Goal: Task Accomplishment & Management: Use online tool/utility

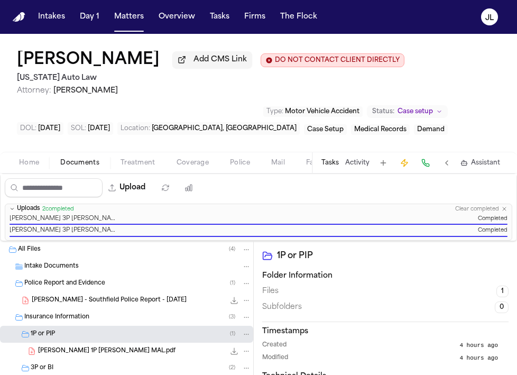
scroll to position [57, 0]
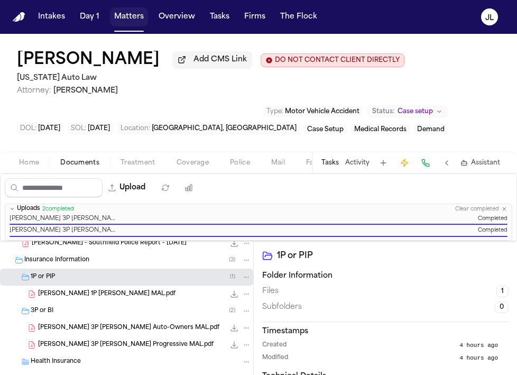
click at [138, 14] on button "Matters" at bounding box center [129, 16] width 38 height 19
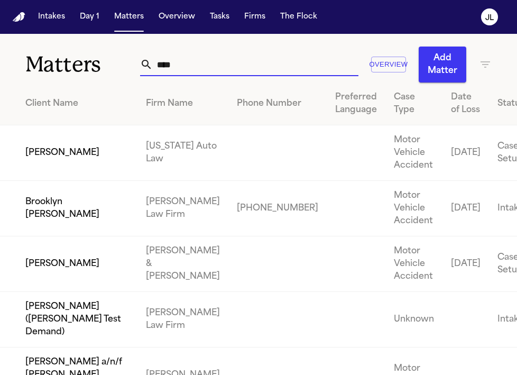
drag, startPoint x: 227, startPoint y: 65, endPoint x: 126, endPoint y: 65, distance: 100.4
click at [126, 65] on div "Matters **** Overview Add Matter" at bounding box center [258, 58] width 517 height 49
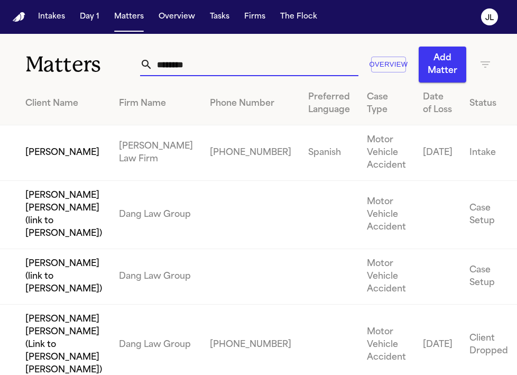
type input "********"
click at [61, 162] on td "[PERSON_NAME]" at bounding box center [55, 152] width 110 height 55
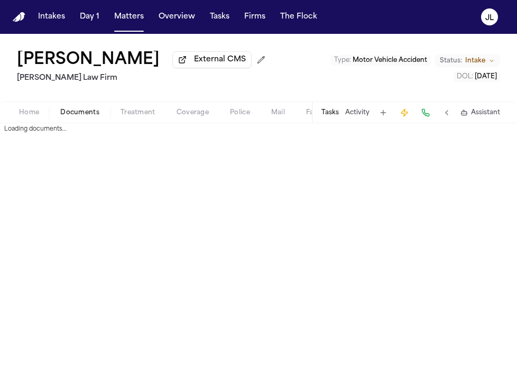
click at [82, 115] on span "Documents" at bounding box center [79, 112] width 39 height 8
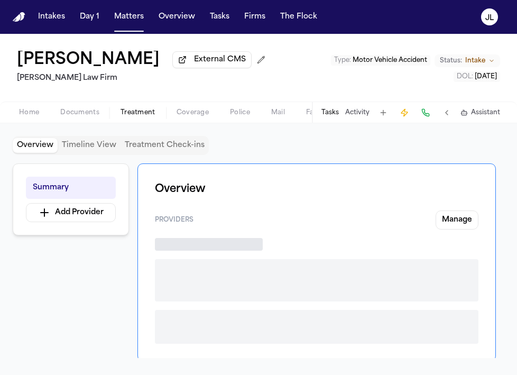
click at [136, 111] on span "Treatment" at bounding box center [137, 112] width 35 height 8
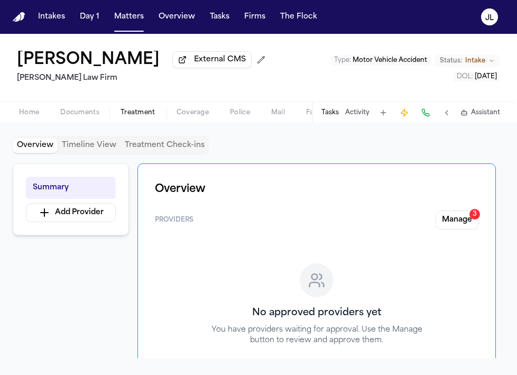
click at [180, 108] on div "Home Documents Treatment Coverage Police Mail Fax Demand Workspaces Artifacts T…" at bounding box center [258, 111] width 517 height 21
click at [183, 108] on div "Home Documents Treatment Coverage Police Mail Fax Demand Workspaces Artifacts T…" at bounding box center [258, 111] width 517 height 21
click at [183, 113] on span "Coverage" at bounding box center [192, 112] width 32 height 8
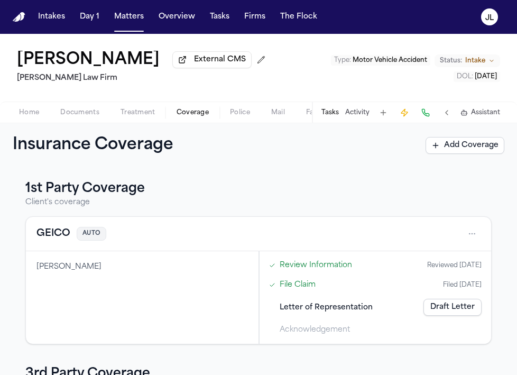
click at [35, 101] on div "Miguel Benjamin Medina External CMS Martello Law Firm Type : Motor Vehicle Acci…" at bounding box center [258, 68] width 517 height 68
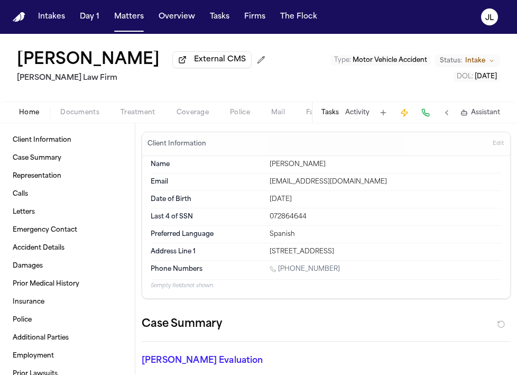
click at [35, 111] on span "Home" at bounding box center [29, 112] width 20 height 8
drag, startPoint x: 415, startPoint y: 253, endPoint x: 270, endPoint y: 241, distance: 145.8
click at [270, 243] on dl "Name Miguel Benjamin Medina Email mbmf0924@gmail.com Date of Birth Sep 24, 2001…" at bounding box center [326, 208] width 351 height 104
copy dl "Address Line 1 740 East 243 Street Apt 1B, Bronx, NY, 10470"
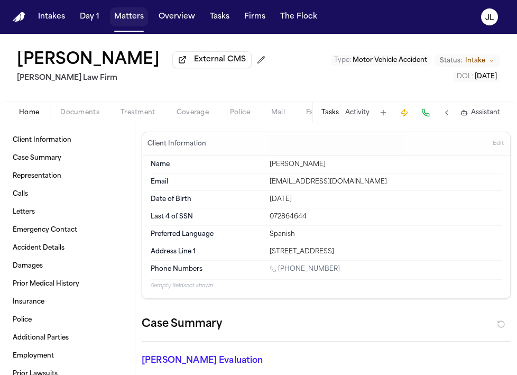
click at [138, 21] on button "Matters" at bounding box center [129, 16] width 38 height 19
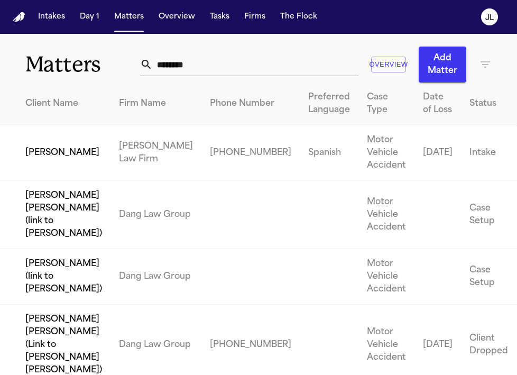
click at [237, 64] on input "********" at bounding box center [256, 64] width 206 height 23
drag, startPoint x: 237, startPoint y: 64, endPoint x: 142, endPoint y: 62, distance: 95.7
click at [140, 64] on div "********" at bounding box center [249, 64] width 218 height 23
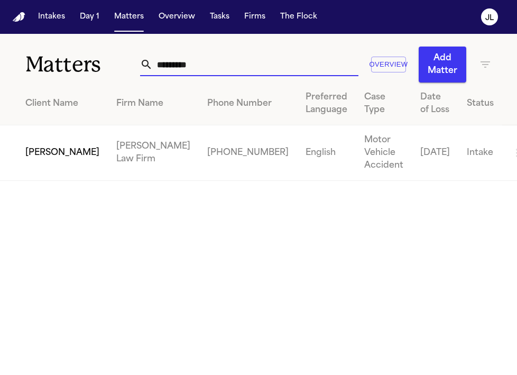
type input "*********"
click at [39, 147] on td "Michel Beltre" at bounding box center [54, 152] width 108 height 55
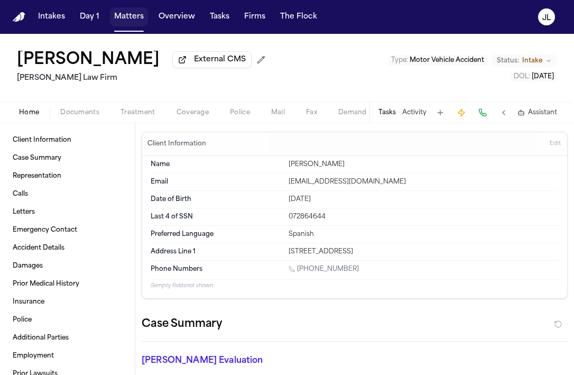
click at [133, 18] on button "Matters" at bounding box center [129, 16] width 38 height 19
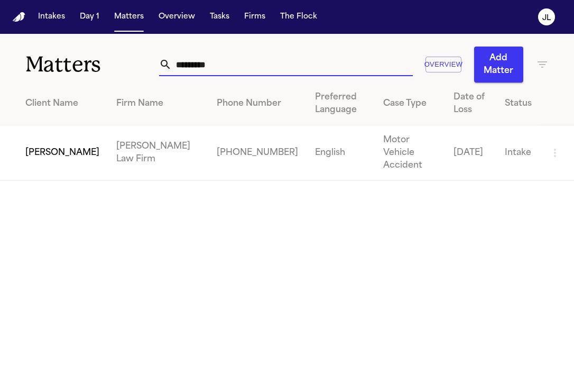
drag, startPoint x: 253, startPoint y: 57, endPoint x: 246, endPoint y: 69, distance: 14.2
click at [246, 69] on input "*********" at bounding box center [292, 64] width 241 height 23
paste input "******"
type input "**********"
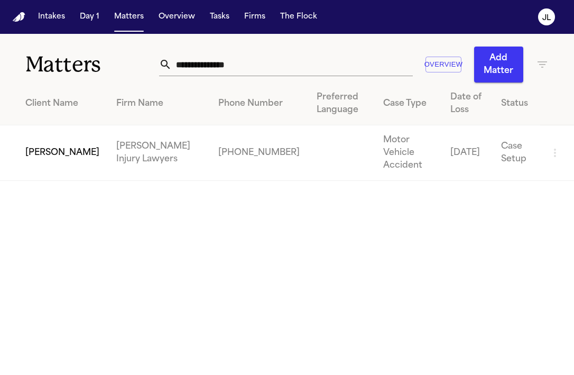
click at [57, 145] on td "Adriana Edwards" at bounding box center [54, 152] width 108 height 55
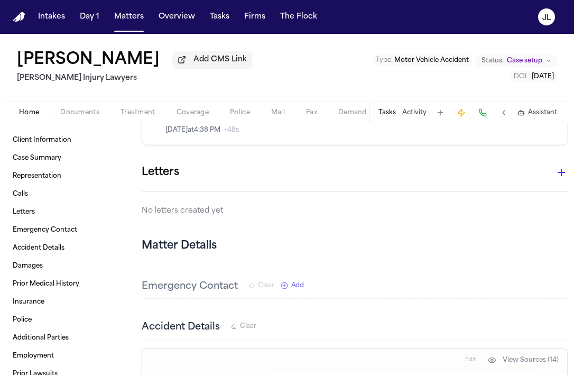
scroll to position [532, 0]
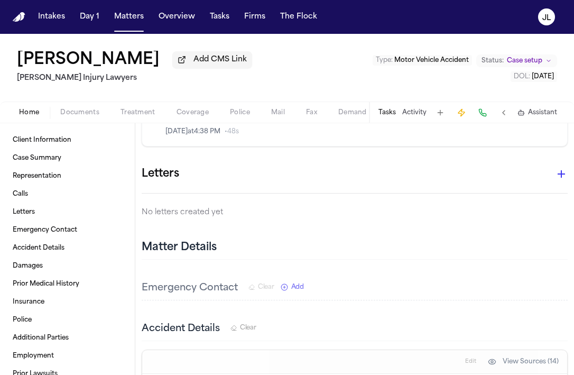
click at [516, 171] on icon "button" at bounding box center [561, 174] width 13 height 13
click at [481, 170] on div at bounding box center [287, 187] width 574 height 375
click at [189, 117] on span "Coverage" at bounding box center [192, 112] width 32 height 8
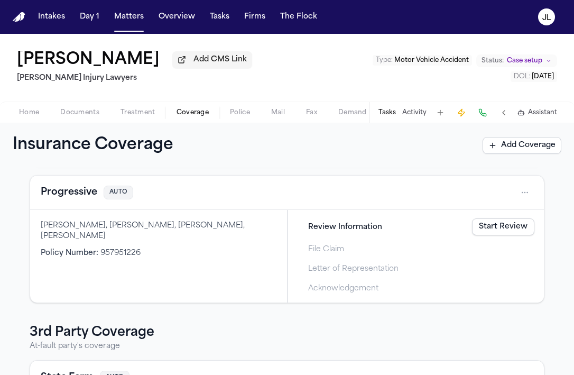
scroll to position [177, 0]
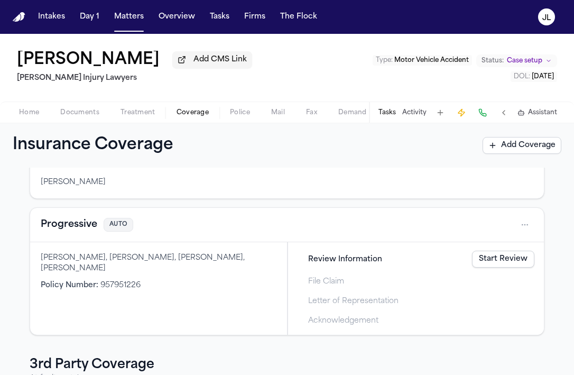
click at [66, 232] on button "Progressive" at bounding box center [69, 224] width 57 height 15
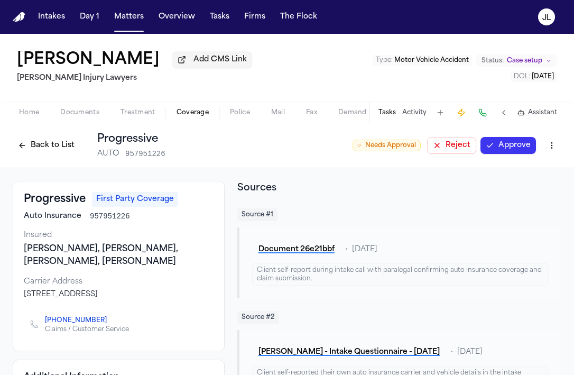
click at [492, 153] on button "Approve" at bounding box center [507, 145] width 55 height 17
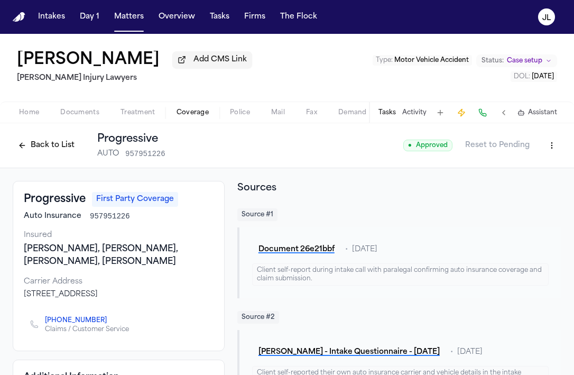
click at [34, 147] on button "Back to List" at bounding box center [46, 145] width 67 height 17
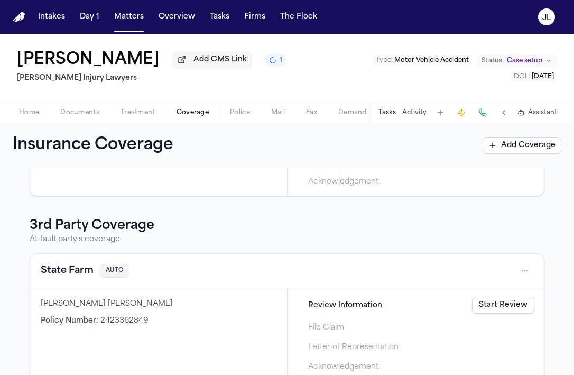
scroll to position [337, 0]
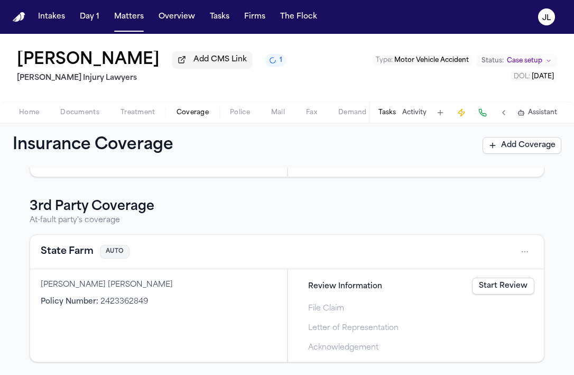
click at [67, 249] on button "State Farm" at bounding box center [67, 251] width 53 height 15
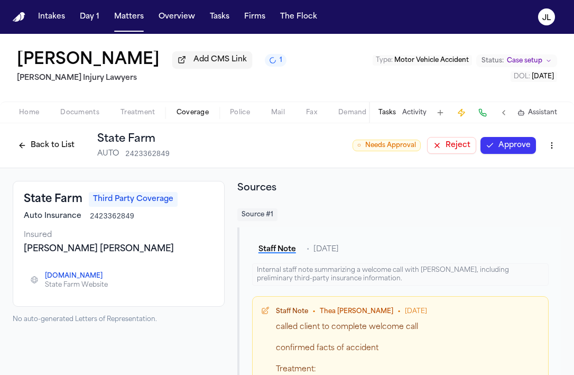
click at [516, 145] on button "Approve" at bounding box center [507, 145] width 55 height 17
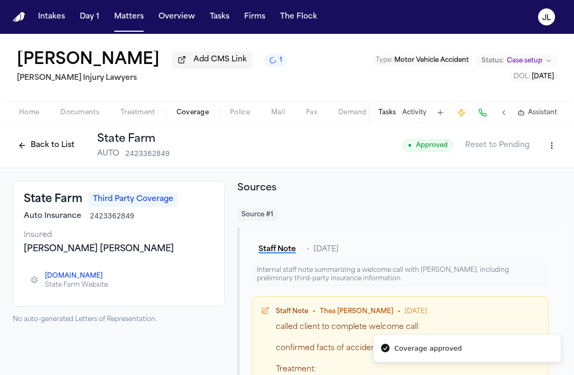
click at [28, 150] on button "Back to List" at bounding box center [46, 145] width 67 height 17
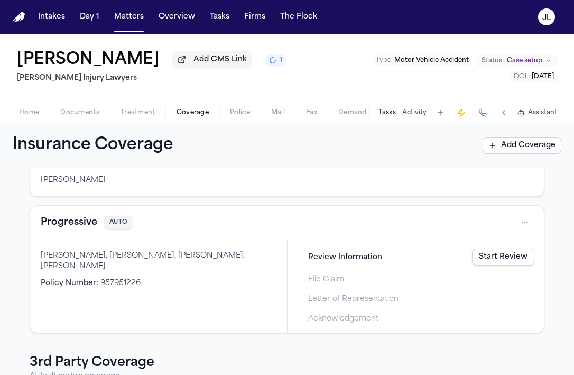
scroll to position [191, 0]
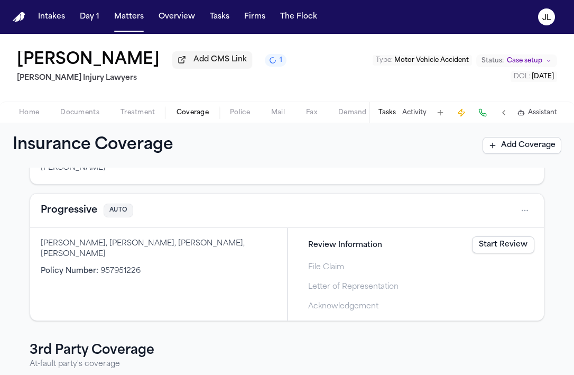
click at [70, 212] on button "Progressive" at bounding box center [69, 210] width 57 height 15
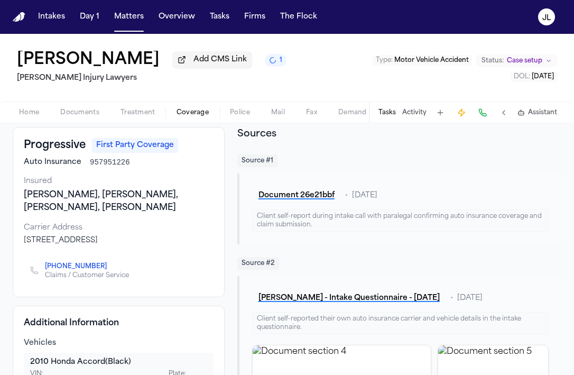
scroll to position [57, 0]
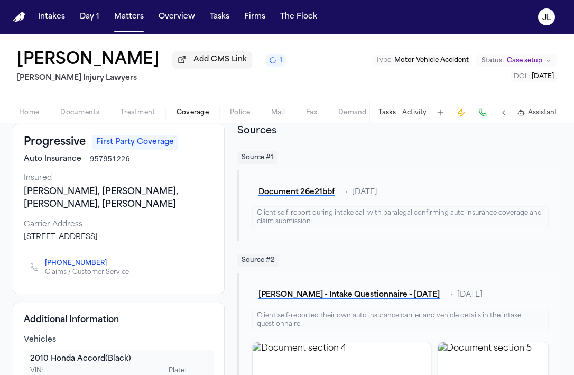
click at [109, 266] on icon "Copy to clipboard" at bounding box center [112, 263] width 6 height 6
click at [486, 118] on button at bounding box center [482, 112] width 15 height 15
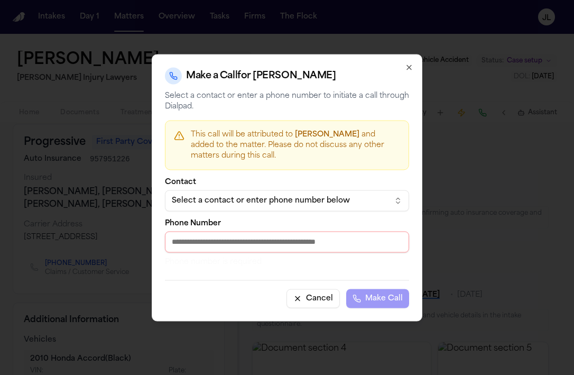
click at [255, 207] on button "Select a contact or enter phone number below" at bounding box center [287, 200] width 244 height 21
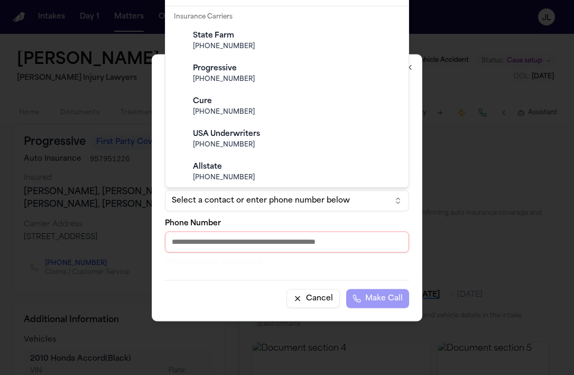
scroll to position [386, 0]
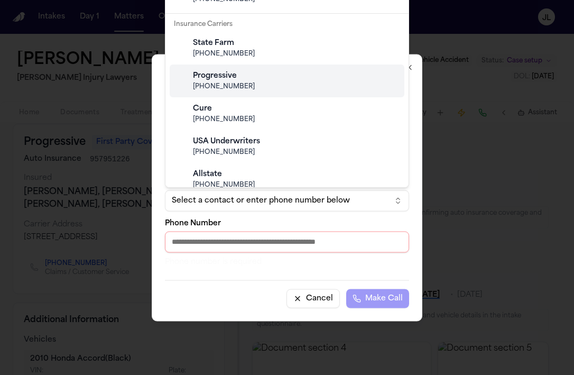
click at [248, 91] on div "Progressive (800) 776-4737" at bounding box center [295, 81] width 209 height 29
type input "**********"
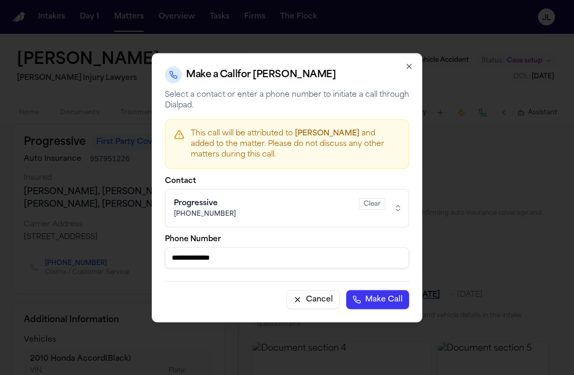
click at [368, 298] on button "Make Call" at bounding box center [377, 299] width 63 height 19
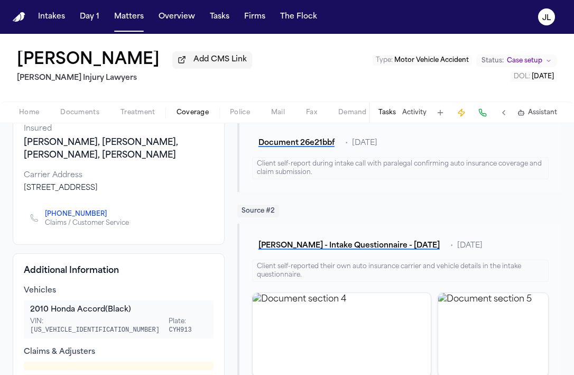
scroll to position [0, 0]
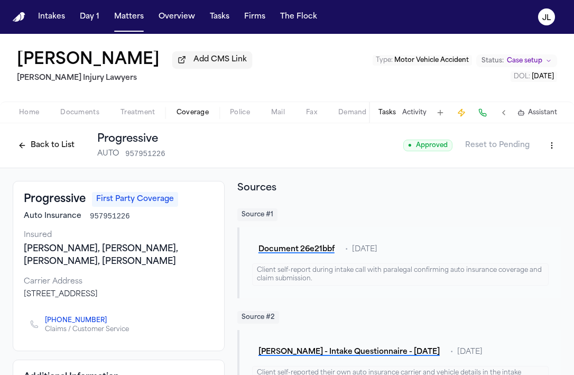
click at [49, 151] on button "Back to List" at bounding box center [46, 145] width 67 height 17
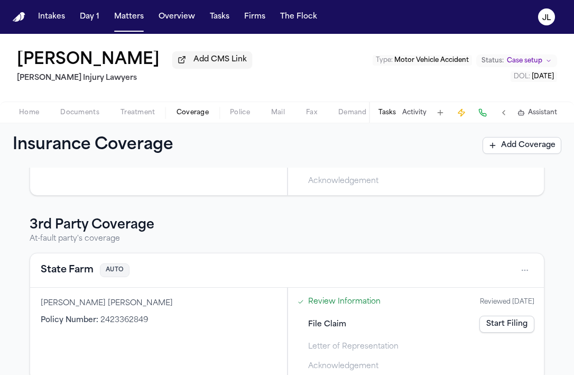
scroll to position [337, 0]
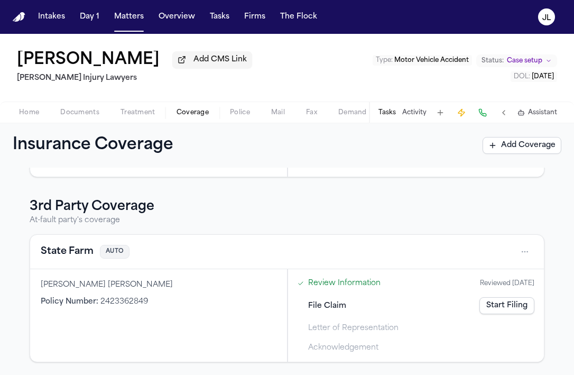
click at [62, 256] on button "State Farm" at bounding box center [67, 251] width 53 height 15
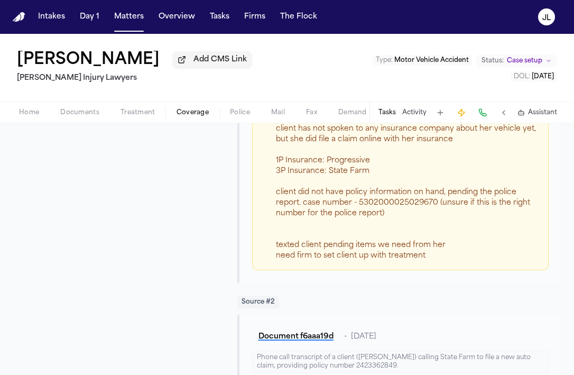
scroll to position [399, 0]
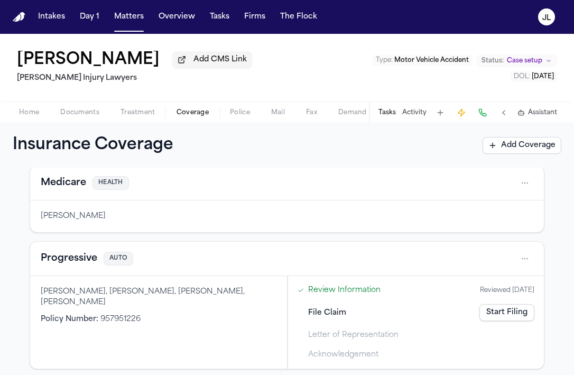
scroll to position [124, 0]
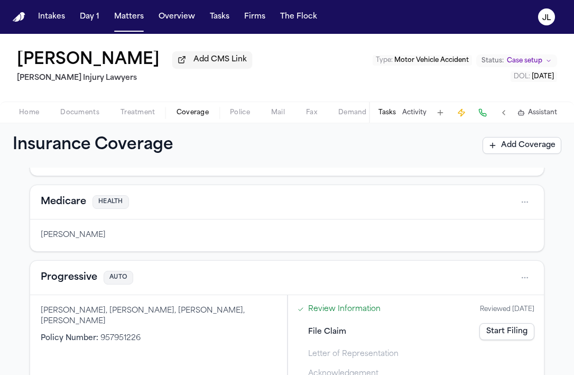
click at [512, 333] on link "Start Filing" at bounding box center [506, 331] width 55 height 17
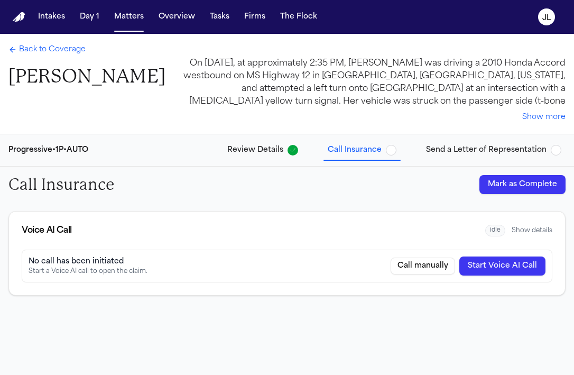
click at [500, 189] on button "Mark as Complete" at bounding box center [522, 184] width 86 height 19
click at [53, 54] on span "Back to Coverage" at bounding box center [52, 49] width 67 height 11
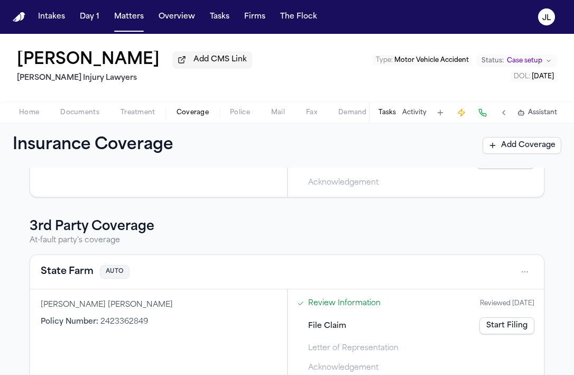
scroll to position [337, 0]
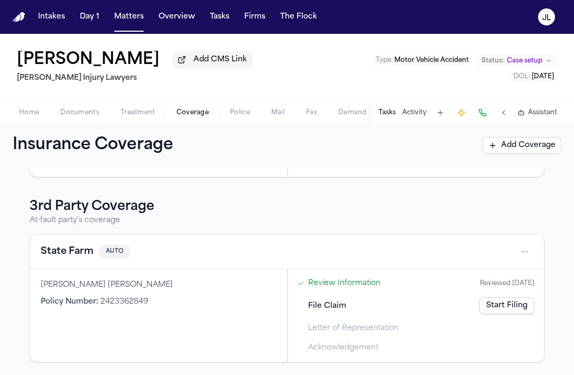
click at [64, 244] on div "State Farm AUTO" at bounding box center [287, 251] width 492 height 17
click at [64, 248] on button "State Farm" at bounding box center [67, 251] width 53 height 15
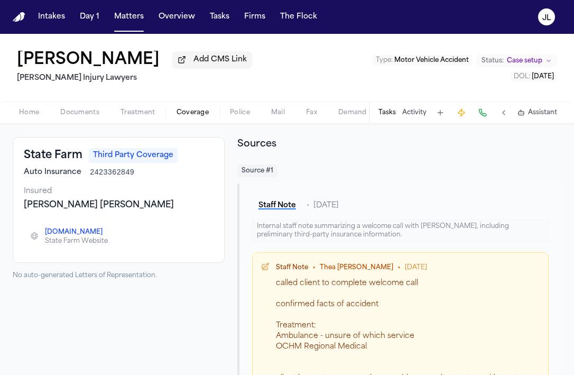
scroll to position [44, 0]
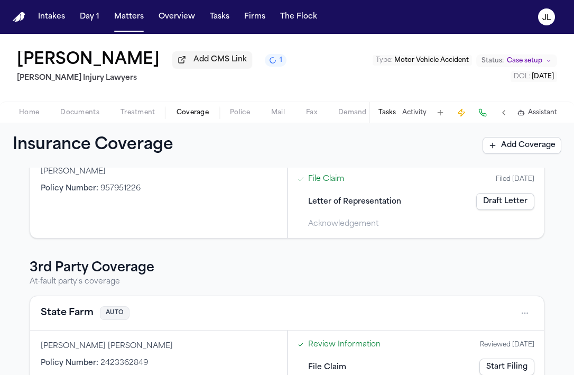
scroll to position [290, 0]
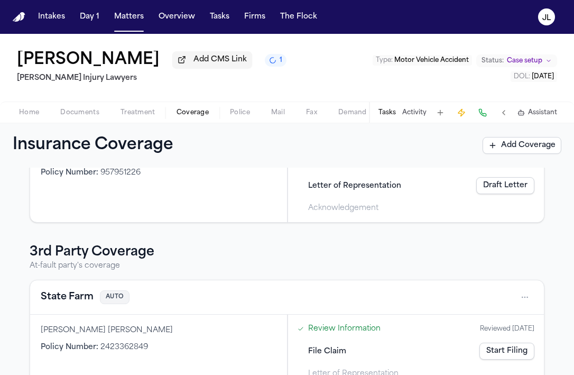
click at [83, 299] on button "State Farm" at bounding box center [67, 297] width 53 height 15
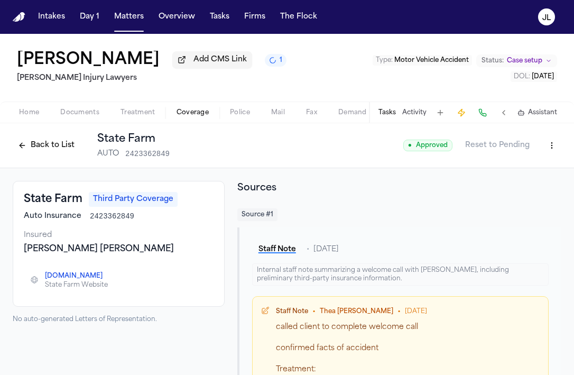
click at [487, 113] on button at bounding box center [482, 112] width 15 height 15
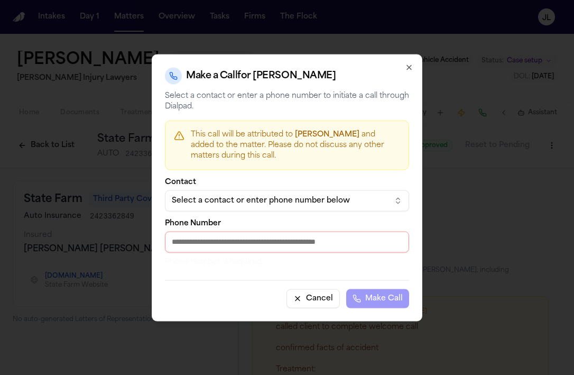
click at [307, 196] on div "Select a contact or enter phone number below" at bounding box center [278, 200] width 213 height 11
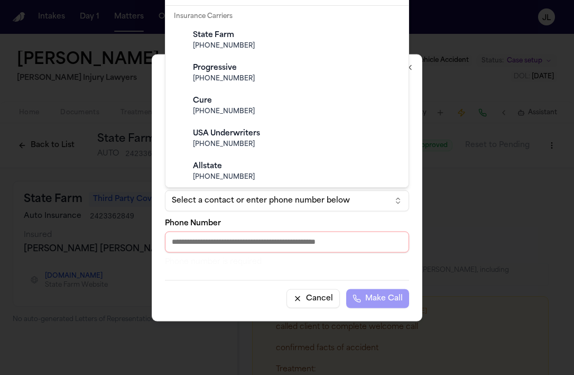
scroll to position [395, 0]
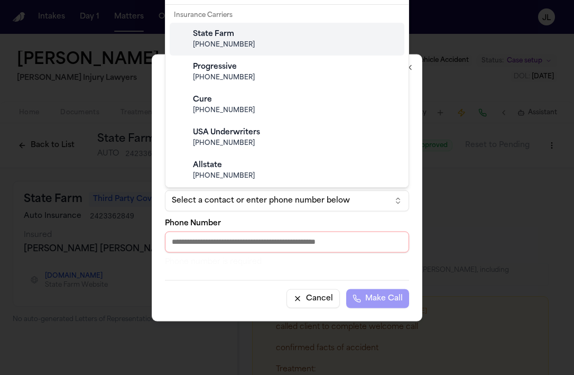
click at [225, 41] on span "(800) 732-5246" at bounding box center [295, 45] width 205 height 8
type input "**********"
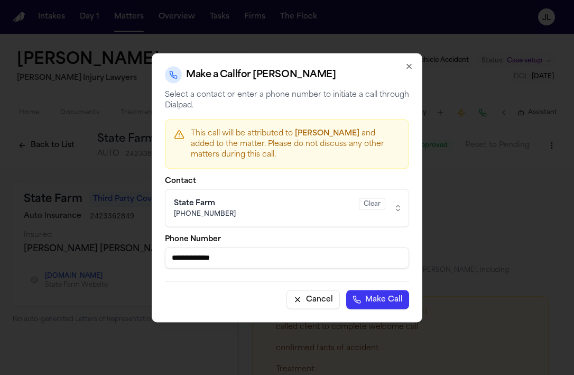
click at [397, 301] on button "Make Call" at bounding box center [377, 299] width 63 height 19
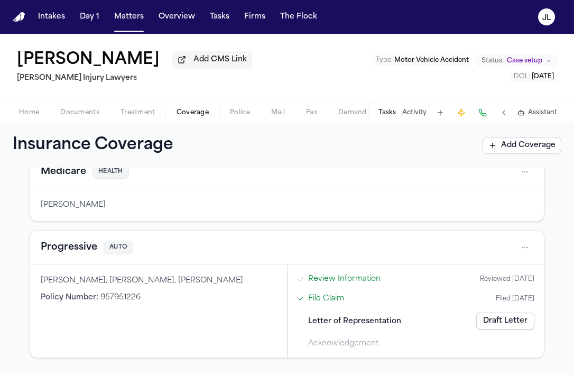
scroll to position [199, 0]
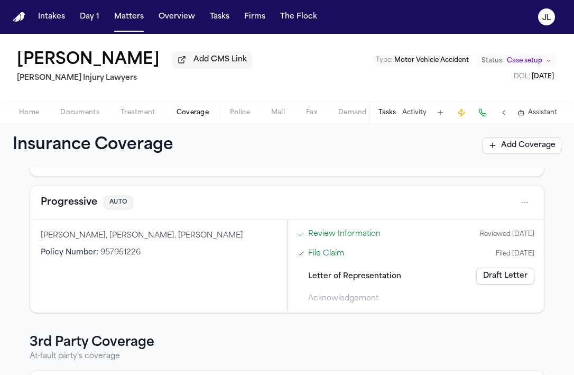
click at [59, 203] on button "Progressive" at bounding box center [69, 202] width 57 height 15
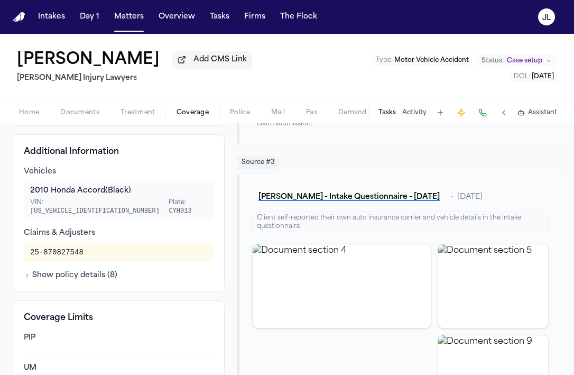
scroll to position [259, 0]
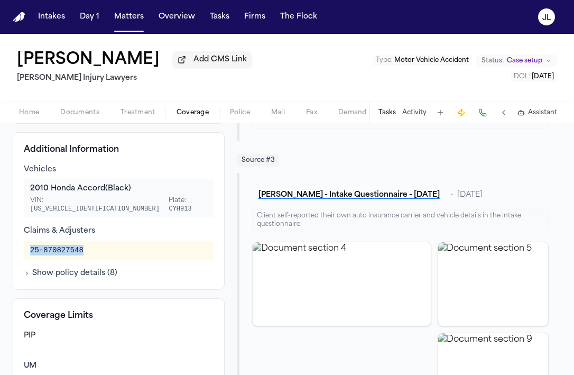
drag, startPoint x: 90, startPoint y: 241, endPoint x: 31, endPoint y: 242, distance: 59.7
click at [30, 245] on div "25-870827548" at bounding box center [118, 250] width 177 height 11
copy div "25-870827548"
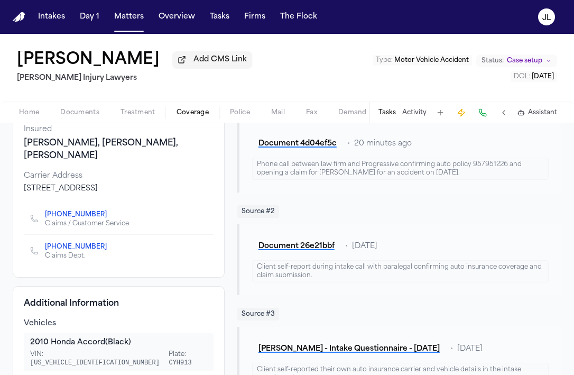
scroll to position [0, 0]
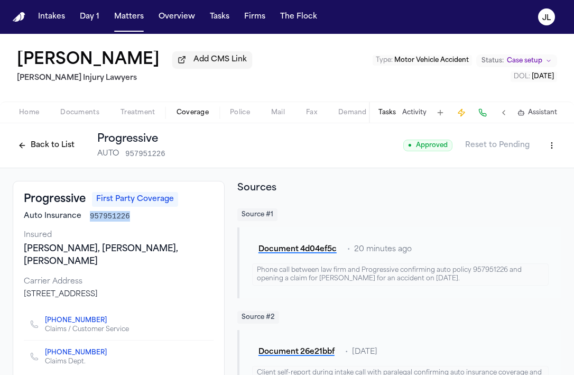
drag, startPoint x: 135, startPoint y: 219, endPoint x: 89, endPoint y: 219, distance: 46.0
click at [89, 219] on div "Auto Insurance 957951226" at bounding box center [119, 216] width 190 height 11
copy span "957951226"
click at [23, 117] on span "Home" at bounding box center [29, 112] width 20 height 8
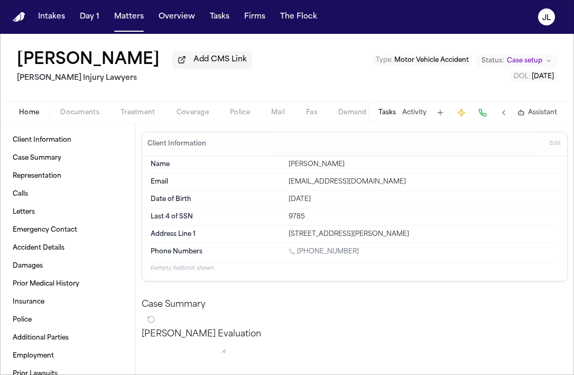
click at [115, 113] on button "Treatment" at bounding box center [138, 112] width 56 height 13
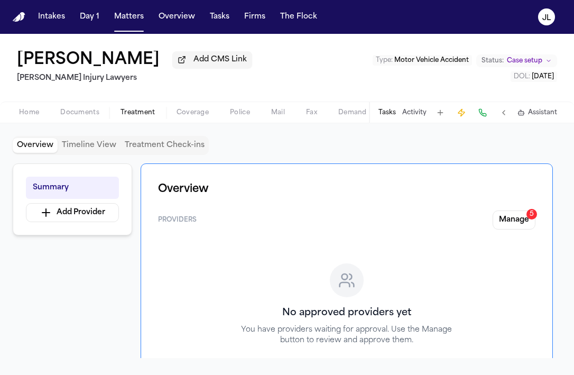
click at [200, 113] on span "Coverage" at bounding box center [192, 112] width 32 height 8
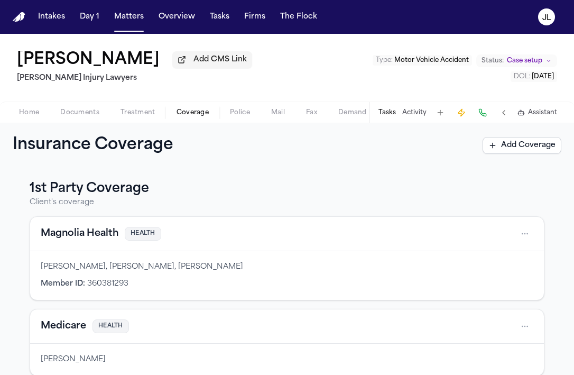
scroll to position [207, 0]
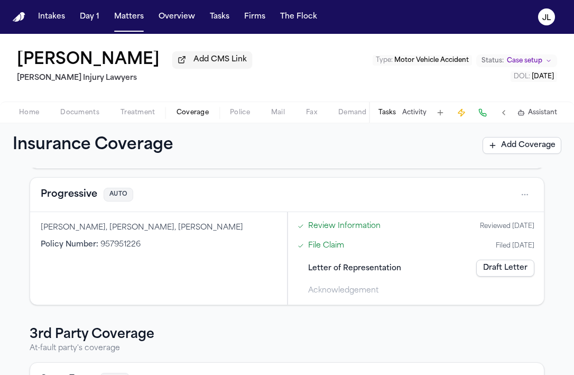
click at [82, 201] on button "Progressive" at bounding box center [69, 194] width 57 height 15
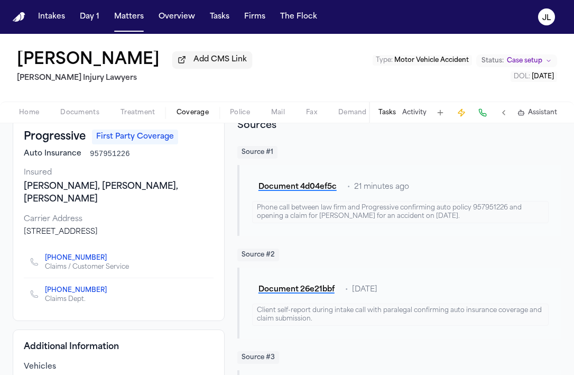
scroll to position [63, 0]
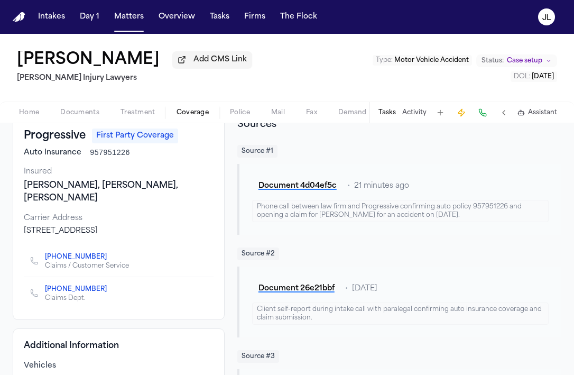
drag, startPoint x: 137, startPoint y: 233, endPoint x: 22, endPoint y: 235, distance: 115.7
click at [22, 235] on div "Progressive First Party Coverage Auto Insurance 957951226 Insured Adriana Edwar…" at bounding box center [119, 218] width 212 height 202
copy div "PO Box 6807, Cleveland, OH 44101"
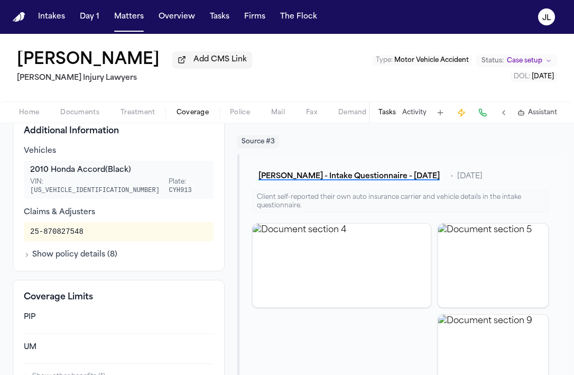
scroll to position [0, 0]
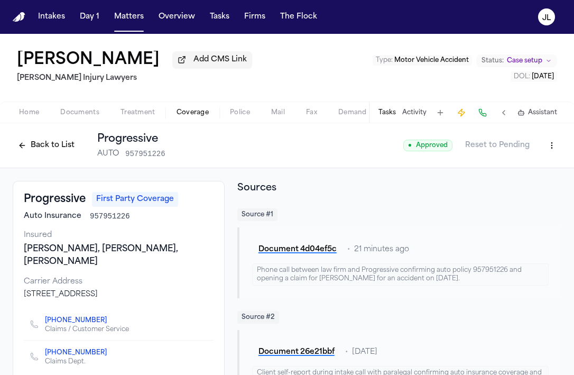
click at [55, 144] on button "Back to List" at bounding box center [46, 145] width 67 height 17
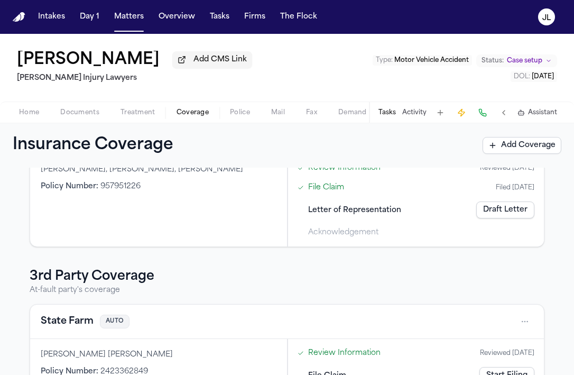
scroll to position [337, 0]
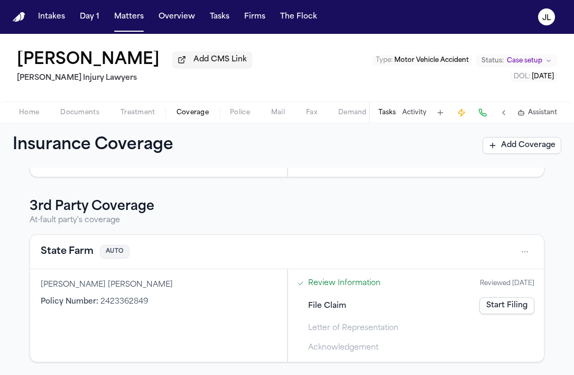
click at [79, 254] on button "State Farm" at bounding box center [67, 251] width 53 height 15
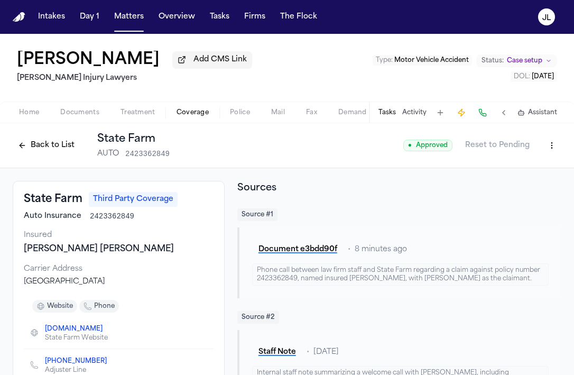
click at [51, 144] on button "Back to List" at bounding box center [46, 145] width 67 height 17
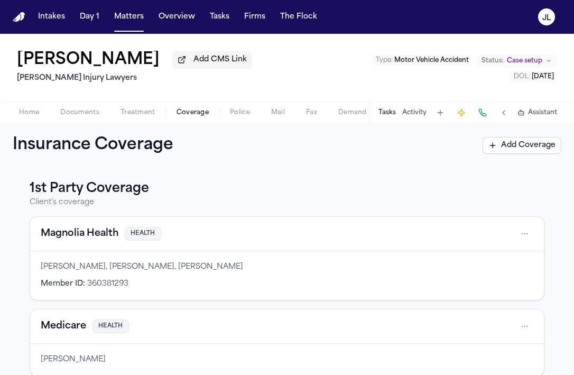
scroll to position [189, 0]
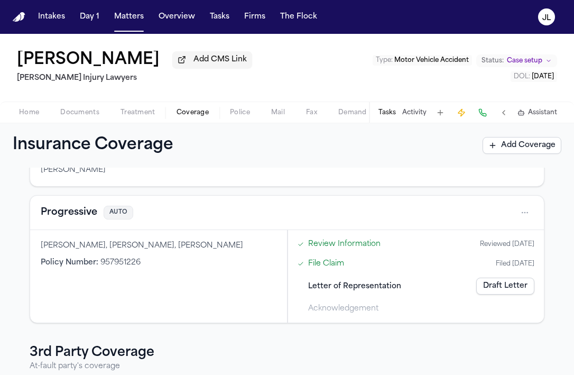
click at [85, 219] on button "Progressive" at bounding box center [69, 212] width 57 height 15
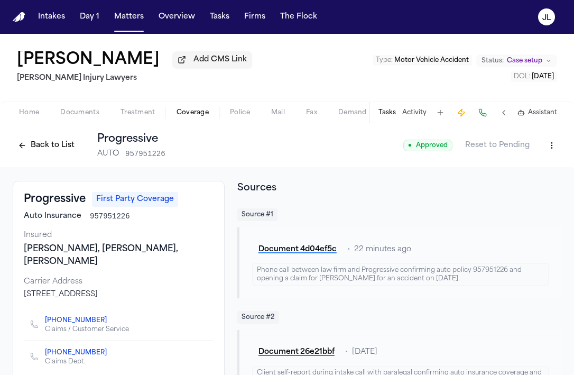
click at [544, 147] on html "Intakes Day 1 Matters Overview Tasks Firms The Flock JL Adriana Edwards Add CMS…" at bounding box center [287, 187] width 574 height 375
click at [525, 172] on div "Edit Coverage" at bounding box center [515, 170] width 89 height 17
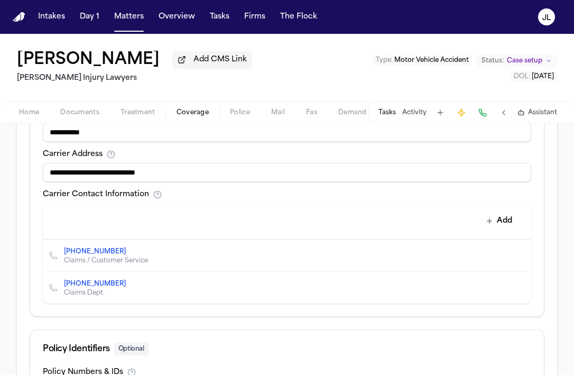
scroll to position [461, 0]
click at [508, 222] on button "Add" at bounding box center [499, 221] width 39 height 19
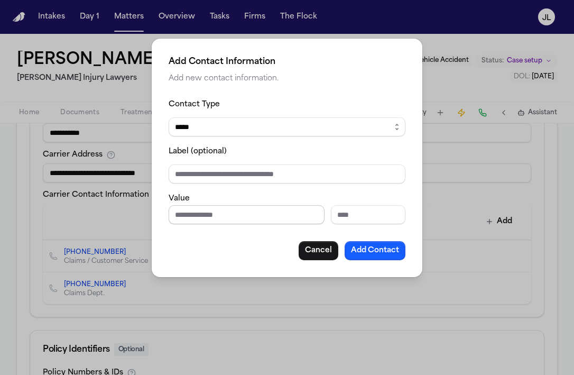
click at [247, 209] on input "Phone number" at bounding box center [247, 214] width 156 height 19
paste input "**********"
type input "**********"
click at [240, 115] on div "Contact Type ***** ***** ******* *** *****" at bounding box center [287, 117] width 237 height 39
click at [238, 122] on select "***** ***** ******* *** *****" at bounding box center [287, 126] width 237 height 19
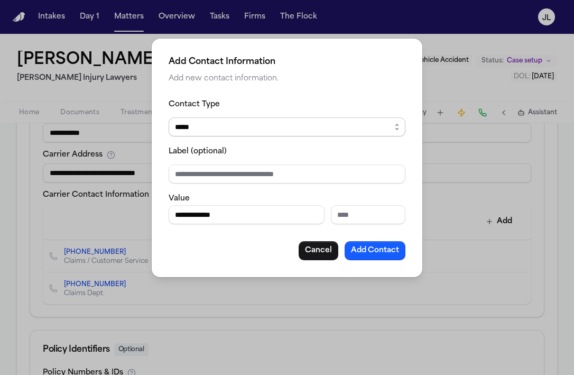
select select "***"
click at [169, 117] on select "***** ***** ******* *** *****" at bounding box center [287, 126] width 237 height 19
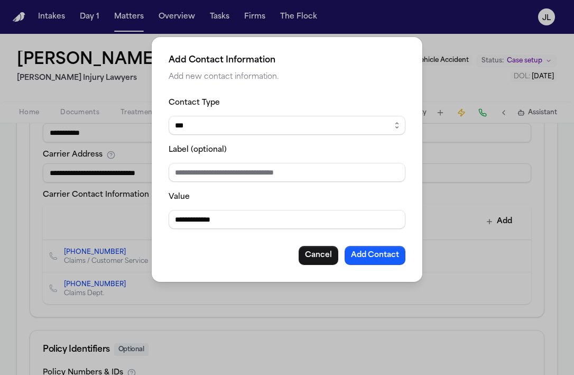
click at [374, 244] on div "**********" at bounding box center [287, 180] width 237 height 169
click at [375, 248] on button "Add Contact" at bounding box center [375, 255] width 61 height 19
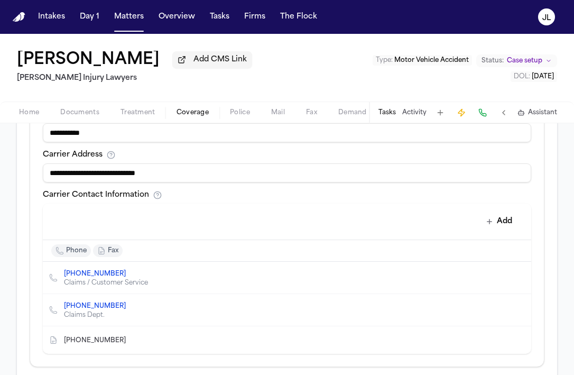
scroll to position [645, 0]
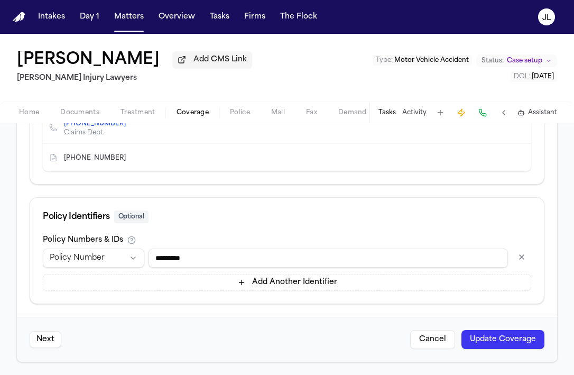
click at [489, 340] on button "Update Coverage" at bounding box center [502, 339] width 83 height 19
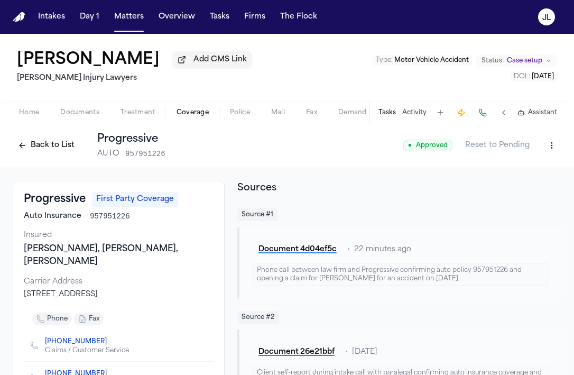
click at [30, 150] on button "Back to List" at bounding box center [46, 145] width 67 height 17
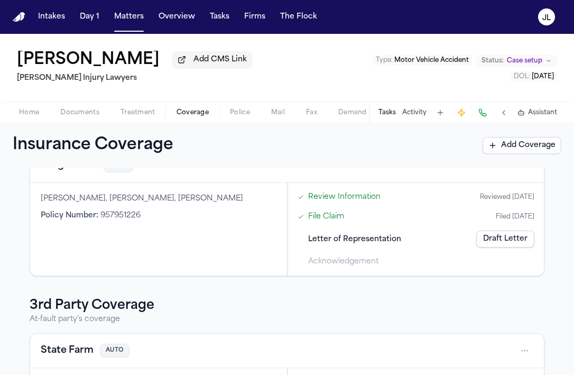
scroll to position [337, 0]
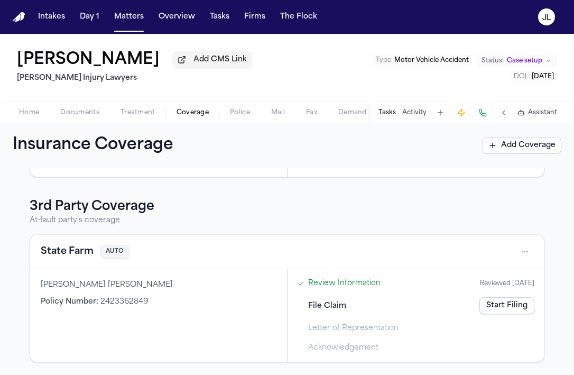
click at [70, 253] on button "State Farm" at bounding box center [67, 251] width 53 height 15
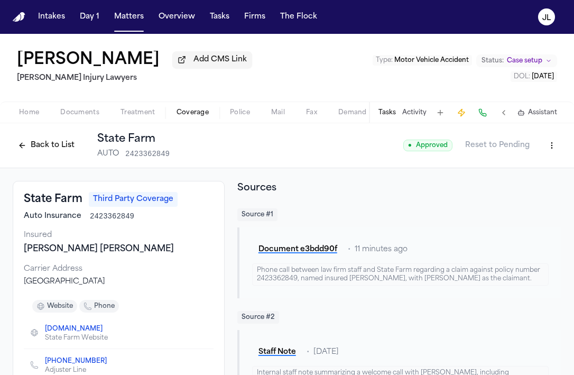
scroll to position [11, 0]
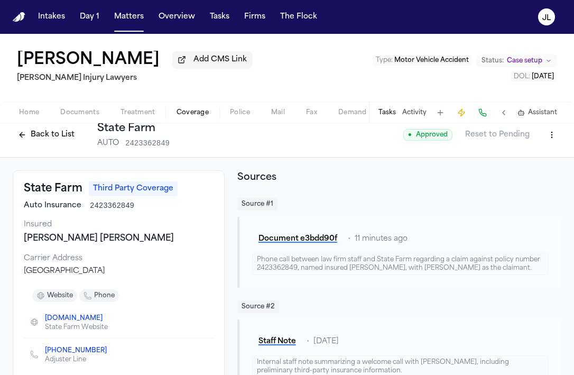
drag, startPoint x: 157, startPoint y: 285, endPoint x: 26, endPoint y: 285, distance: 130.5
click at [26, 276] on div "PO Box 106171, Atlanta, GA 30348" at bounding box center [119, 271] width 190 height 11
copy div "O Box 106171, Atlanta, GA 30348"
drag, startPoint x: 64, startPoint y: 257, endPoint x: 141, endPoint y: 243, distance: 77.8
click at [141, 243] on div "JOHNATHAN PARK SMITH, Jonathan Parksmith" at bounding box center [119, 238] width 190 height 13
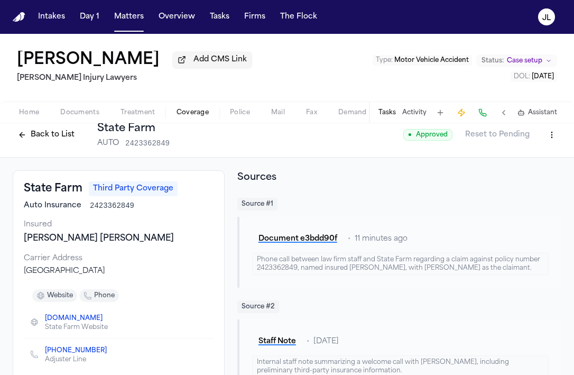
copy div "Jonathan Parksmith"
drag, startPoint x: 141, startPoint y: 207, endPoint x: 89, endPoint y: 209, distance: 51.3
click at [89, 209] on div "Auto Insurance 2423362849" at bounding box center [119, 205] width 190 height 11
copy span "2423362849"
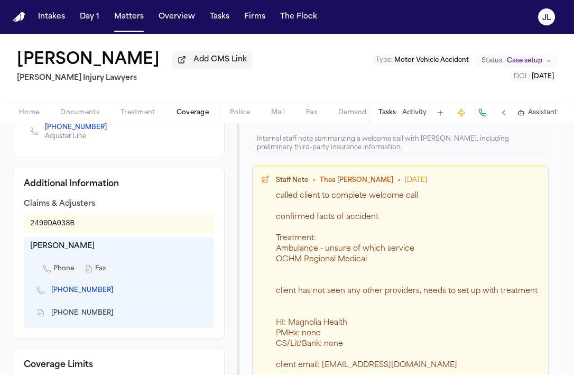
scroll to position [240, 0]
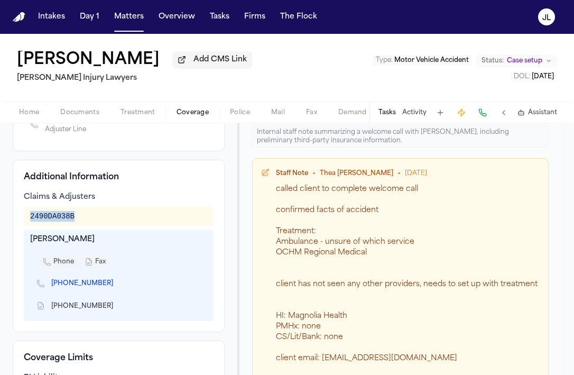
drag, startPoint x: 81, startPoint y: 231, endPoint x: 25, endPoint y: 231, distance: 56.0
click at [25, 226] on div "2490DA038B" at bounding box center [119, 216] width 190 height 19
copy div "2490DA038B"
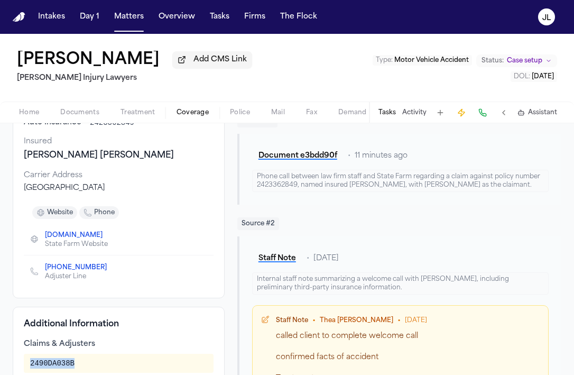
scroll to position [0, 0]
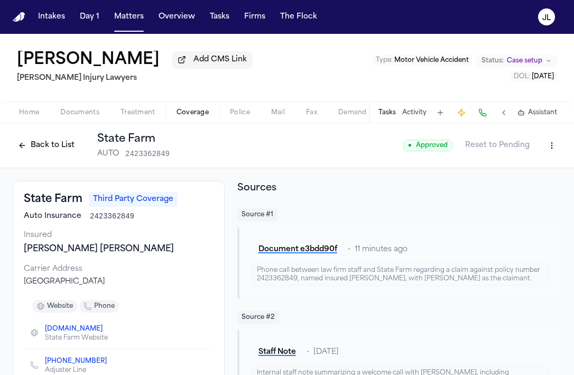
click at [30, 115] on span "Home" at bounding box center [29, 112] width 20 height 8
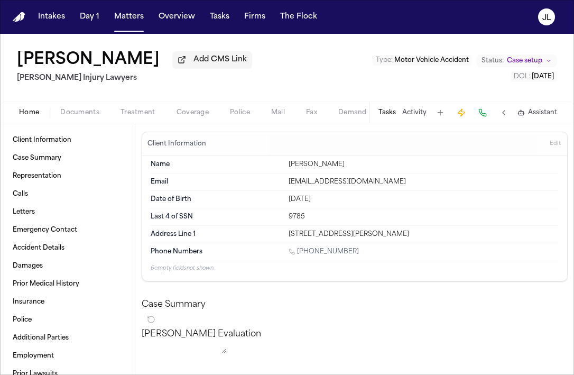
click at [184, 109] on span "Coverage" at bounding box center [192, 112] width 32 height 8
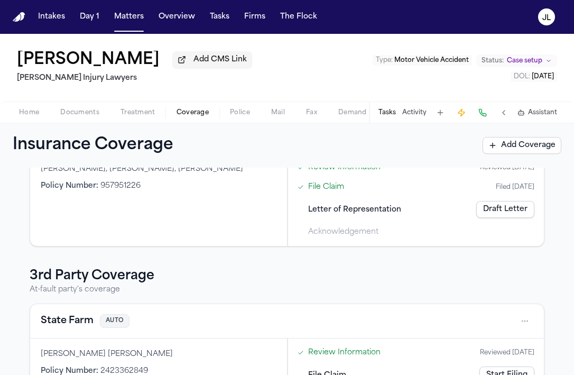
scroll to position [282, 0]
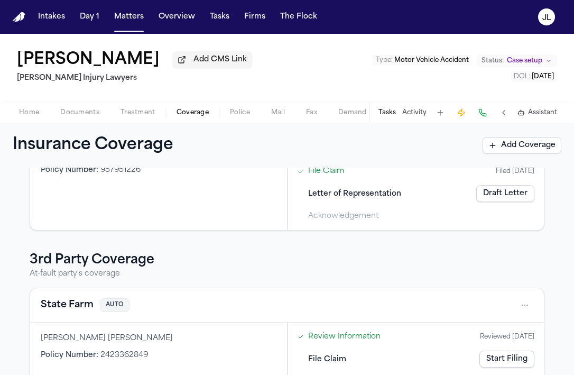
click at [75, 303] on button "State Farm" at bounding box center [67, 305] width 53 height 15
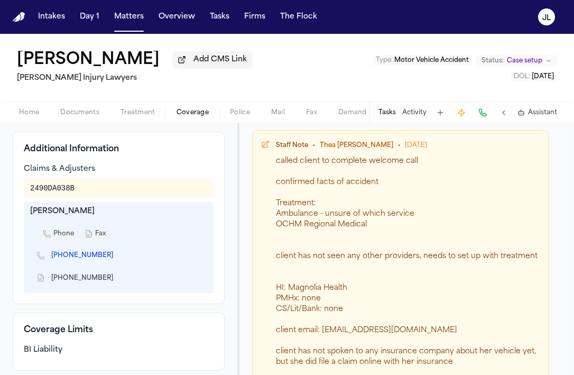
scroll to position [269, 0]
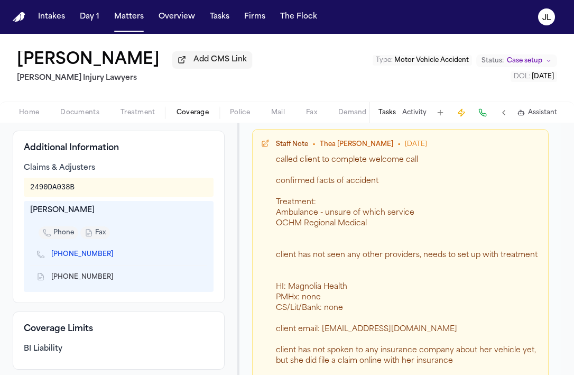
click at [116, 280] on icon "Copy to clipboard" at bounding box center [118, 278] width 4 height 4
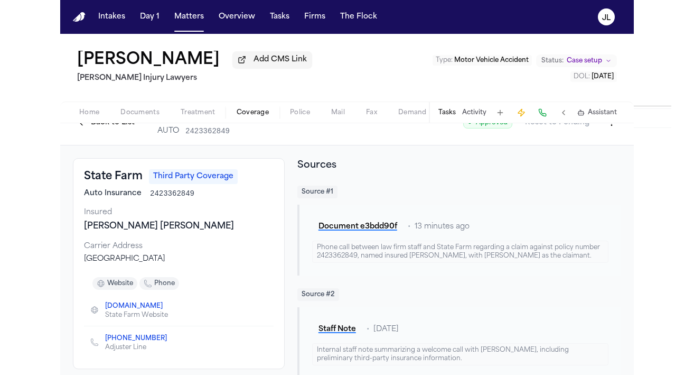
scroll to position [0, 0]
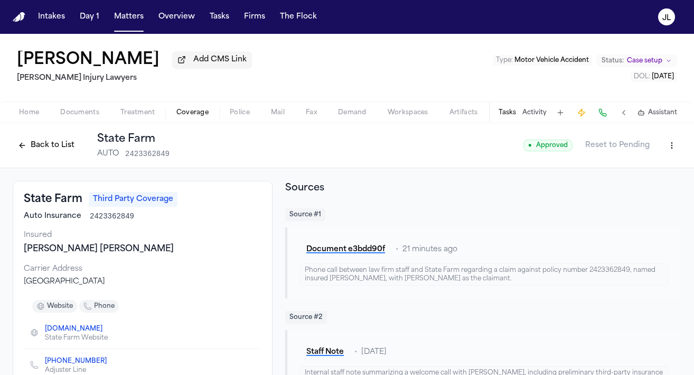
click at [49, 150] on button "Back to List" at bounding box center [46, 145] width 67 height 17
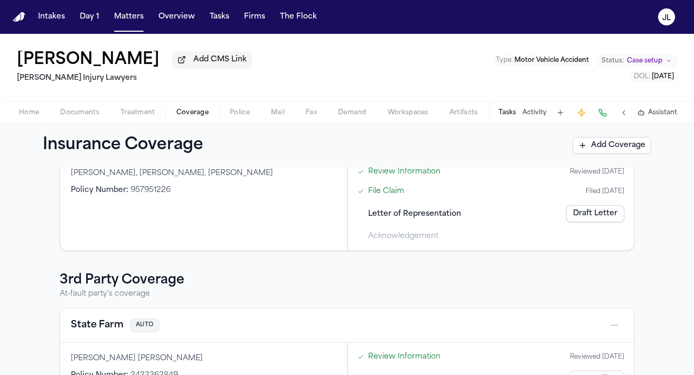
scroll to position [337, 0]
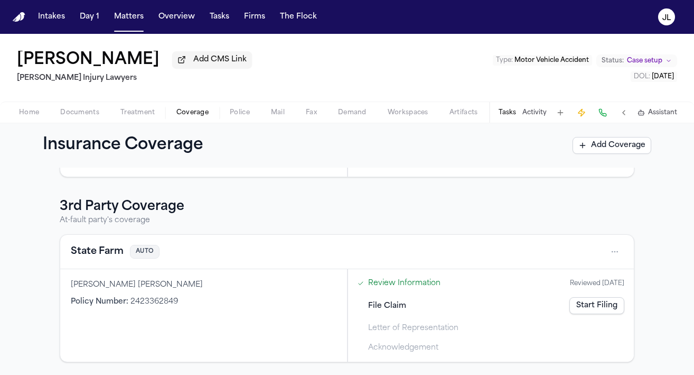
click at [573, 311] on link "Start Filing" at bounding box center [597, 305] width 55 height 17
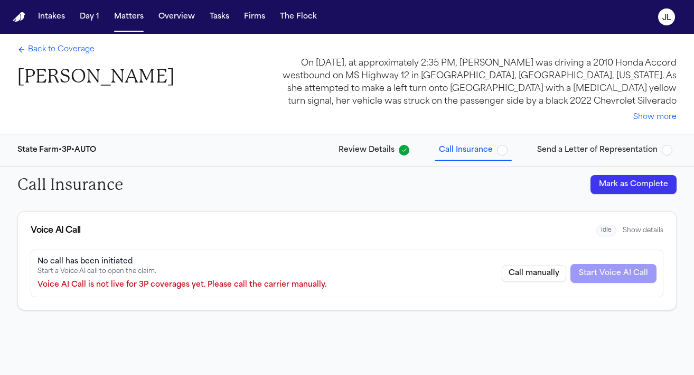
click at [573, 189] on button "Mark as Complete" at bounding box center [634, 184] width 86 height 19
click at [72, 57] on div "Back to Coverage Adriana Edwards" at bounding box center [95, 66] width 157 height 44
click at [72, 55] on span "Back to Coverage" at bounding box center [61, 49] width 67 height 11
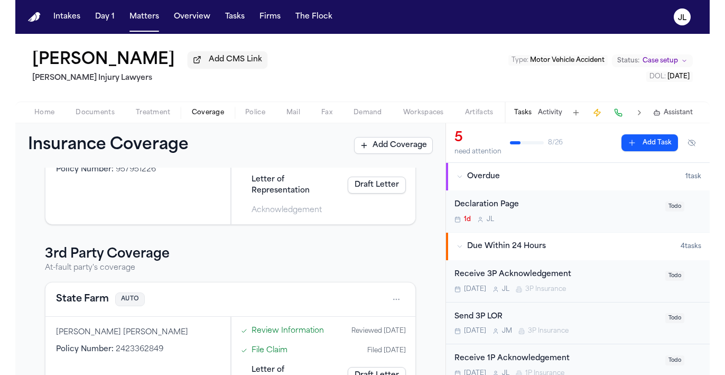
scroll to position [232, 0]
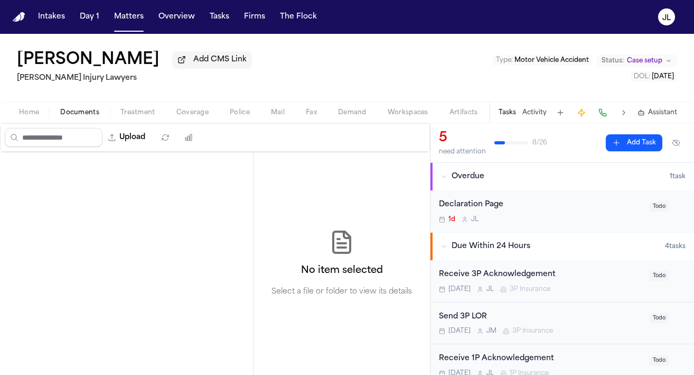
click at [91, 116] on span "Documents" at bounding box center [79, 112] width 39 height 8
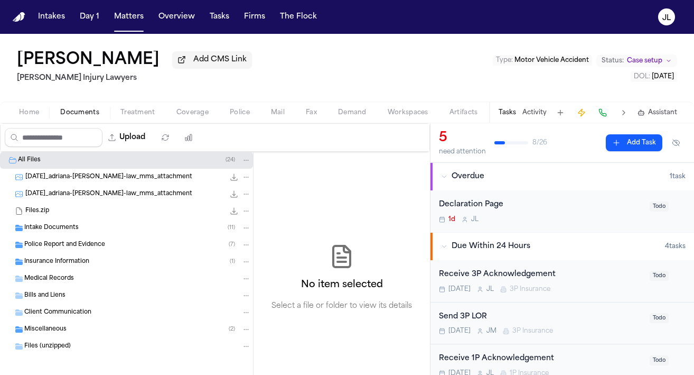
click at [93, 263] on div "Insurance Information ( 1 )" at bounding box center [137, 262] width 227 height 10
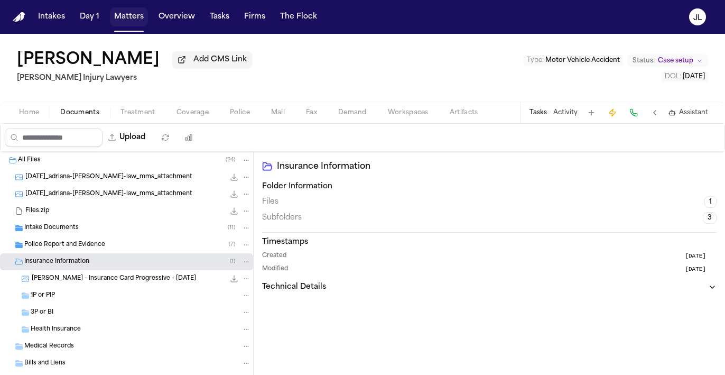
click at [127, 14] on button "Matters" at bounding box center [129, 16] width 38 height 19
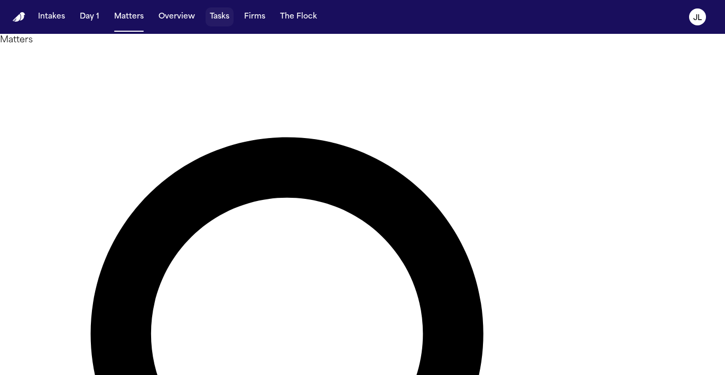
click at [207, 21] on button "Tasks" at bounding box center [220, 16] width 28 height 19
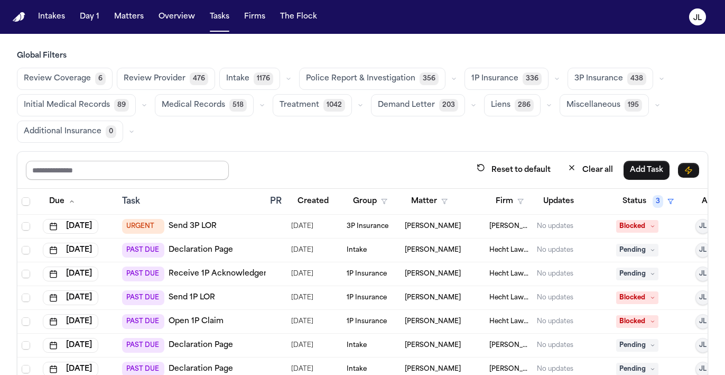
click at [126, 169] on input "text" at bounding box center [127, 170] width 203 height 19
type input "****"
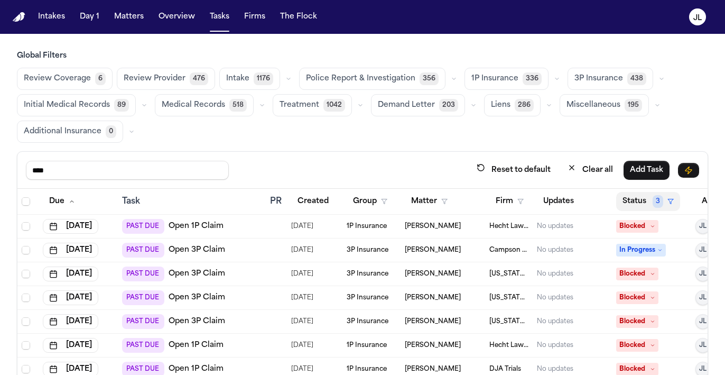
click at [573, 199] on button "Status 3" at bounding box center [648, 201] width 64 height 19
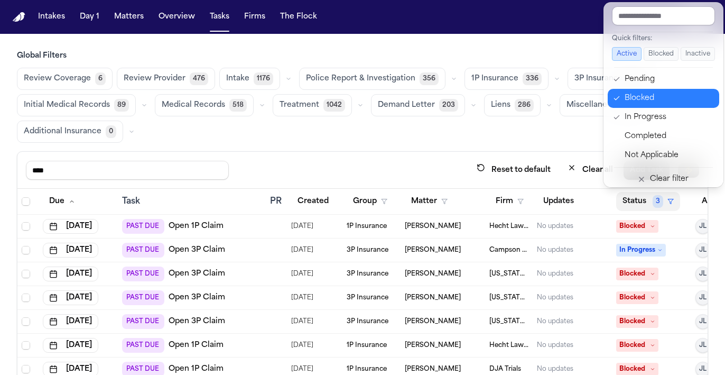
click at [573, 99] on div "Blocked" at bounding box center [669, 98] width 88 height 13
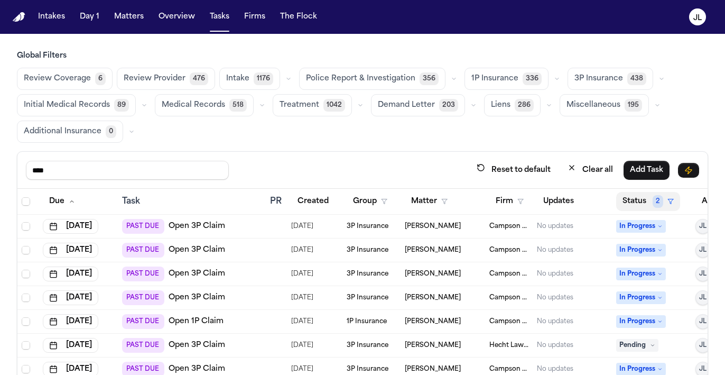
click at [573, 193] on button "Status 2" at bounding box center [648, 201] width 64 height 19
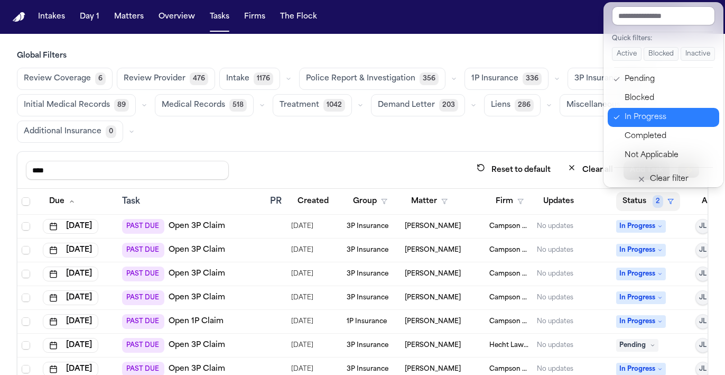
click at [573, 115] on div "In Progress" at bounding box center [669, 117] width 88 height 13
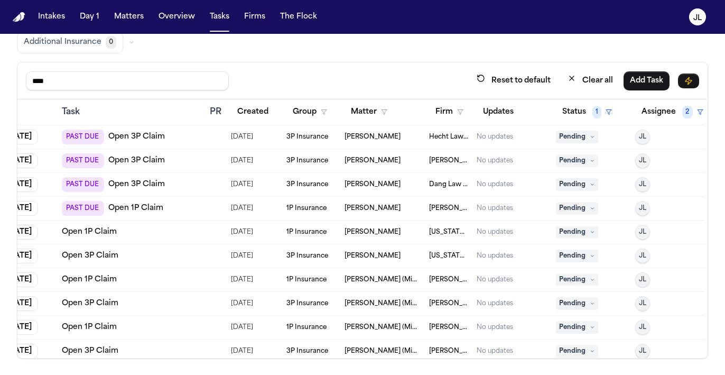
scroll to position [0, 62]
click at [573, 161] on span "Pending" at bounding box center [575, 160] width 42 height 13
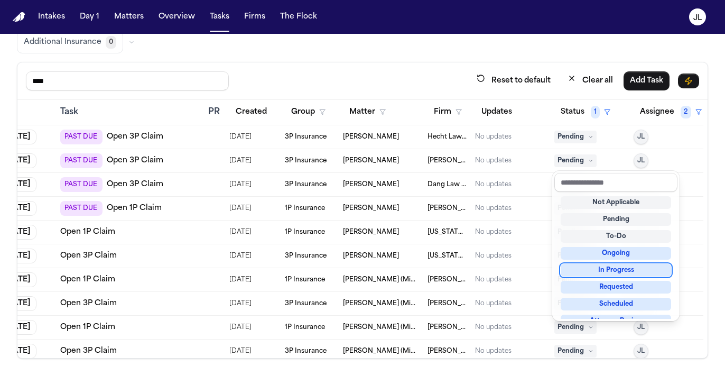
click at [573, 267] on div "In Progress" at bounding box center [616, 270] width 110 height 13
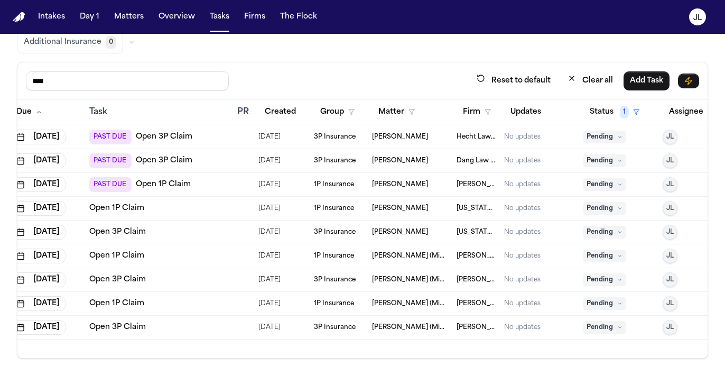
scroll to position [0, 0]
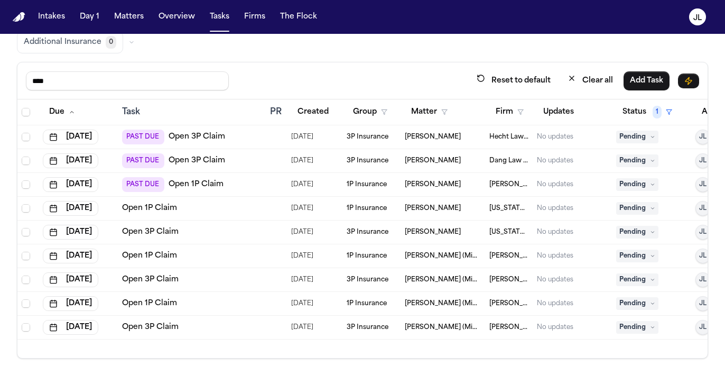
click at [230, 166] on div "PAST DUE Open 3P Claim" at bounding box center [192, 160] width 140 height 15
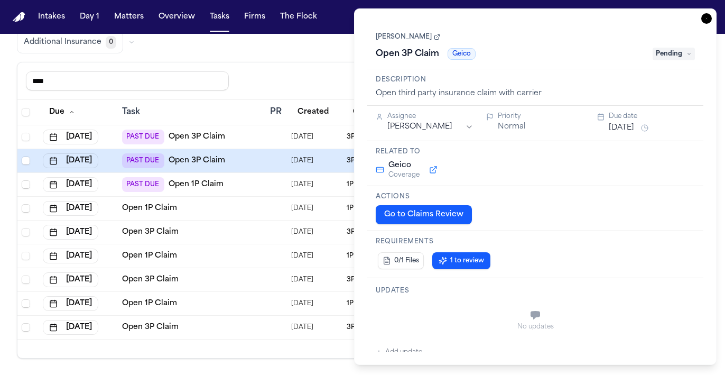
click at [573, 20] on icon "button" at bounding box center [706, 18] width 11 height 11
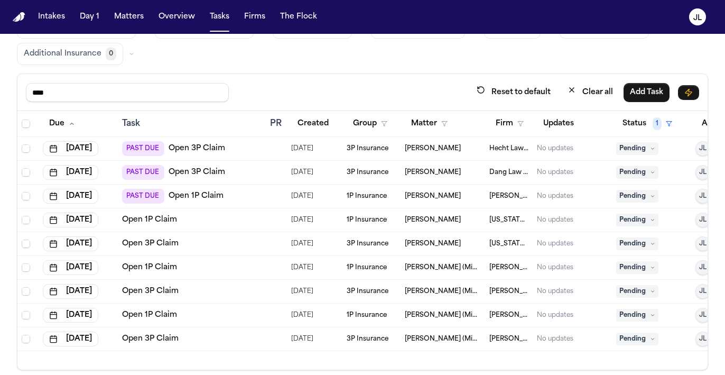
scroll to position [89, 0]
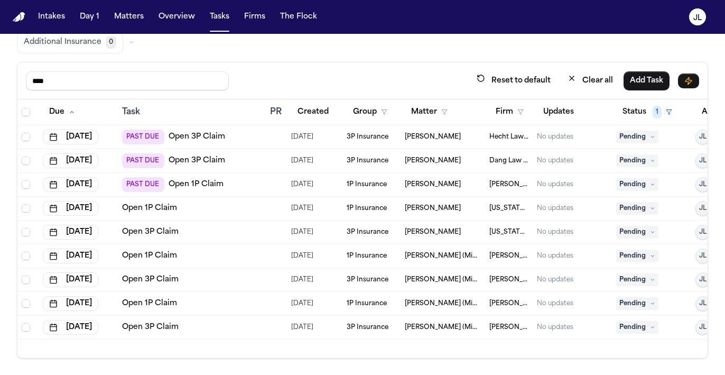
click at [157, 228] on link "Open 3P Claim" at bounding box center [150, 232] width 57 height 11
click at [573, 230] on span "Pending" at bounding box center [637, 232] width 42 height 13
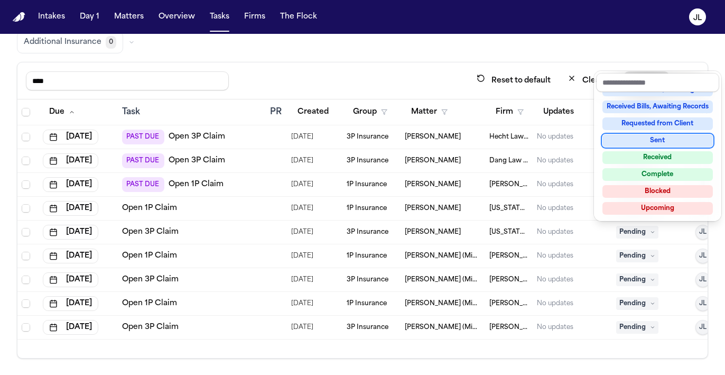
scroll to position [0, 0]
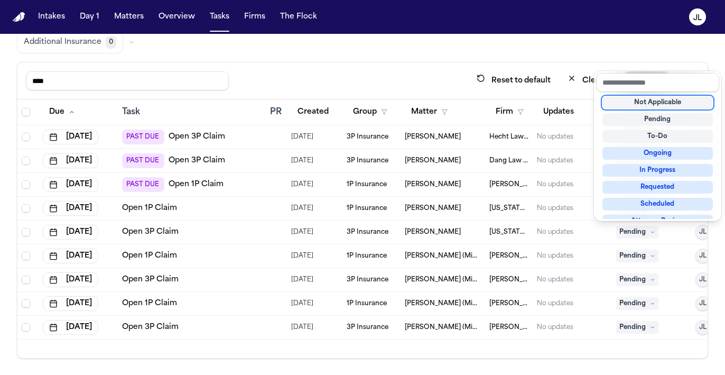
click at [573, 107] on div "Not Applicable" at bounding box center [657, 102] width 110 height 13
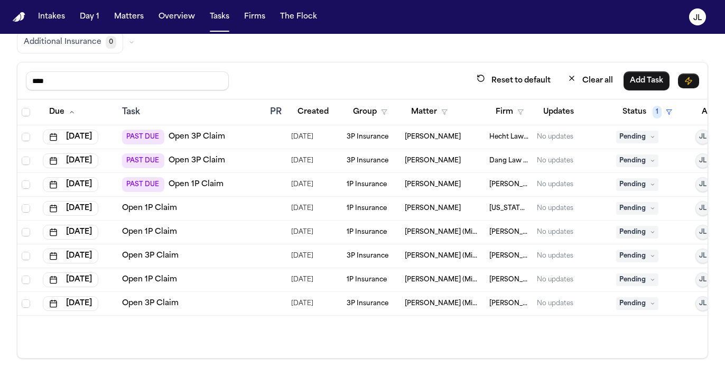
click at [573, 208] on span "Pending" at bounding box center [637, 208] width 42 height 13
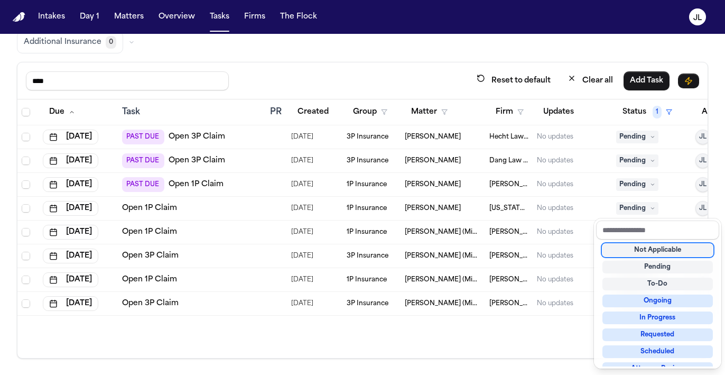
click at [573, 252] on div "Not Applicable" at bounding box center [657, 250] width 110 height 13
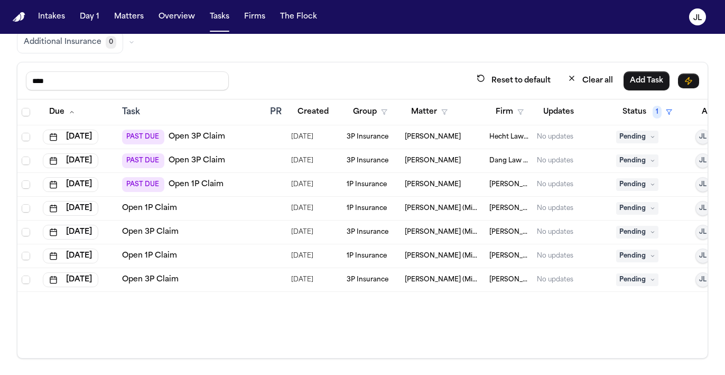
click at [216, 186] on link "Open 1P Claim" at bounding box center [196, 184] width 55 height 11
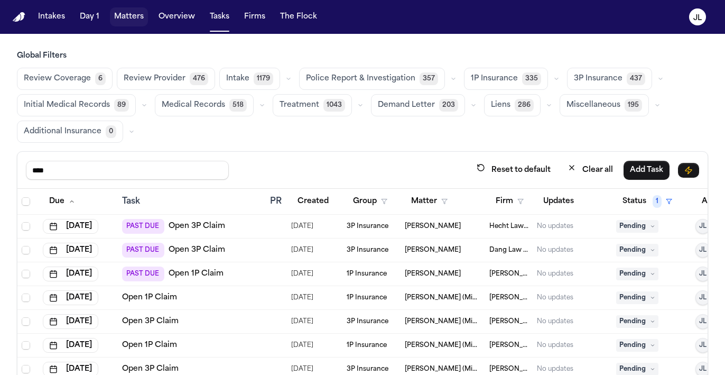
click at [133, 14] on button "Matters" at bounding box center [129, 16] width 38 height 19
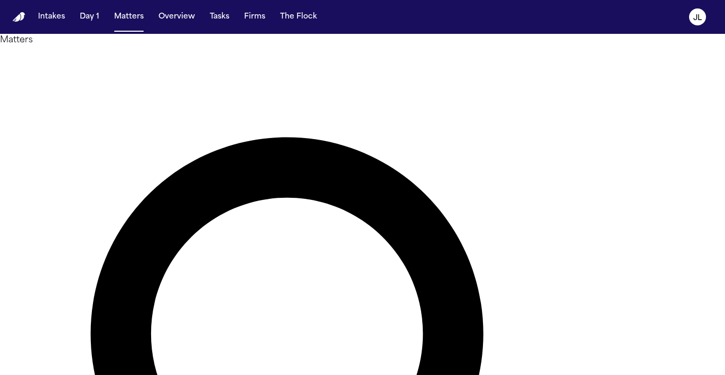
paste input "**********"
type input "**********"
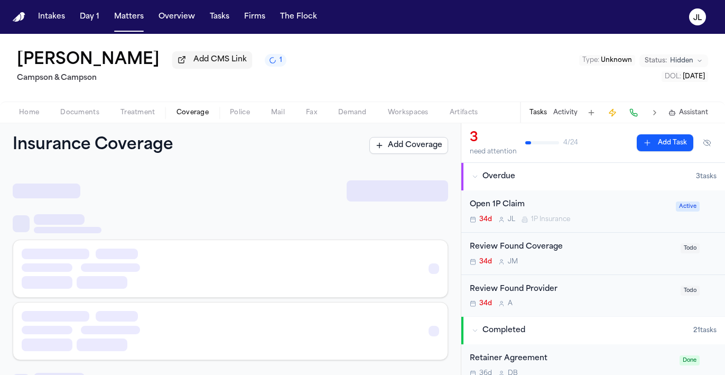
click at [189, 116] on span "Coverage" at bounding box center [192, 112] width 32 height 8
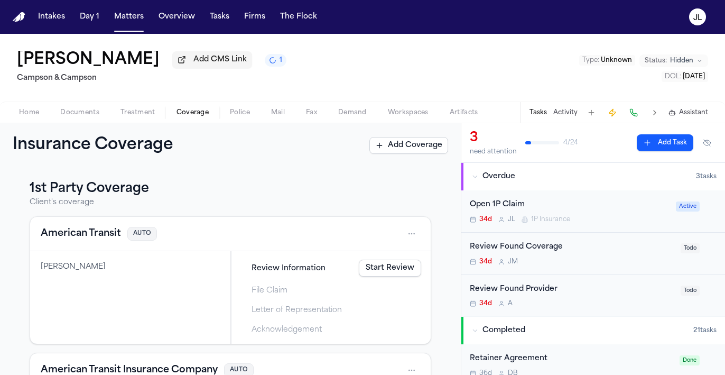
click at [411, 233] on html "Intakes Day 1 Matters Overview Tasks Firms The Flock JL Manuel Tavarez Add CMS …" at bounding box center [362, 187] width 725 height 375
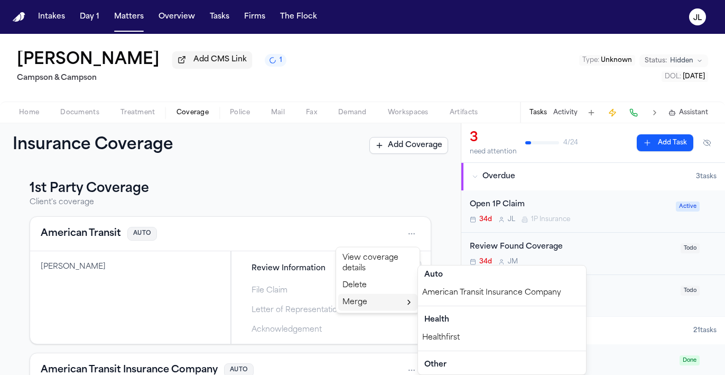
click at [360, 300] on div "Merge" at bounding box center [377, 302] width 79 height 17
click at [450, 295] on div "American Transit Insurance Company" at bounding box center [502, 292] width 168 height 17
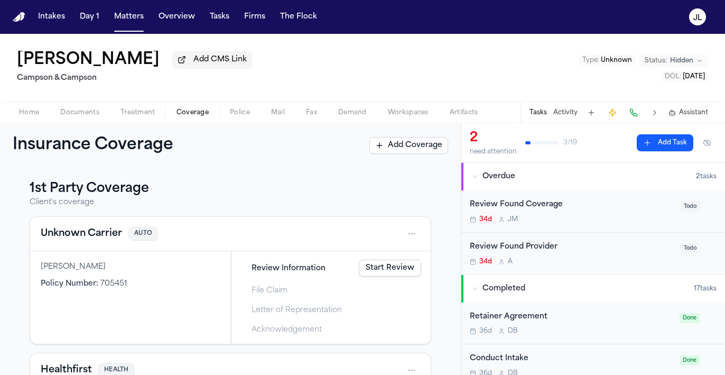
click at [90, 239] on button "Unknown Carrier" at bounding box center [81, 233] width 81 height 15
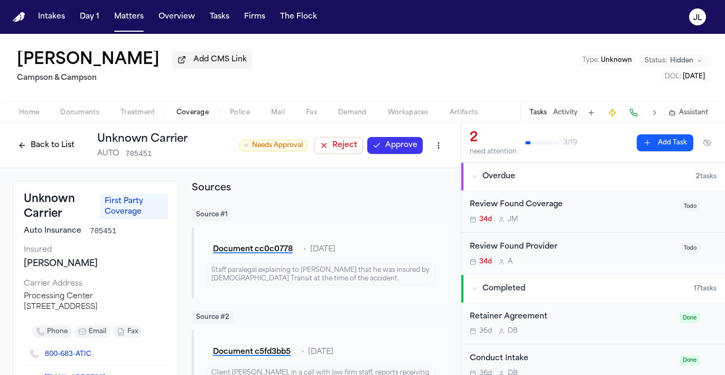
click at [446, 147] on html "Intakes Day 1 Matters Overview Tasks Firms The Flock JL Manuel Tavarez Add CMS …" at bounding box center [362, 187] width 725 height 375
click at [429, 165] on div "Edit Coverage" at bounding box center [402, 170] width 89 height 17
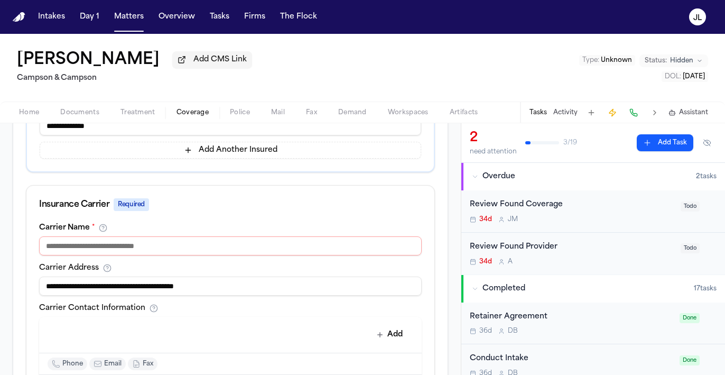
scroll to position [317, 0]
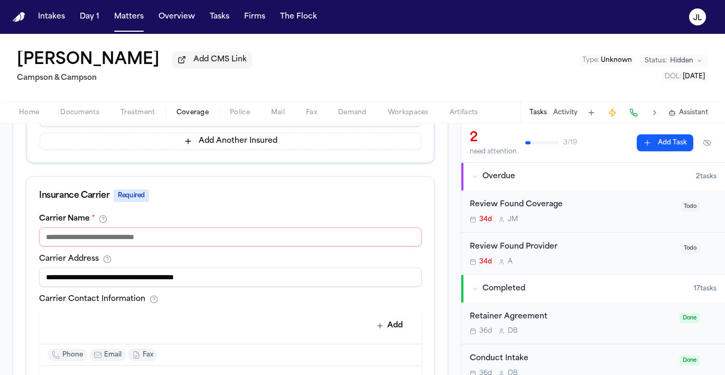
click at [187, 239] on input at bounding box center [230, 236] width 383 height 19
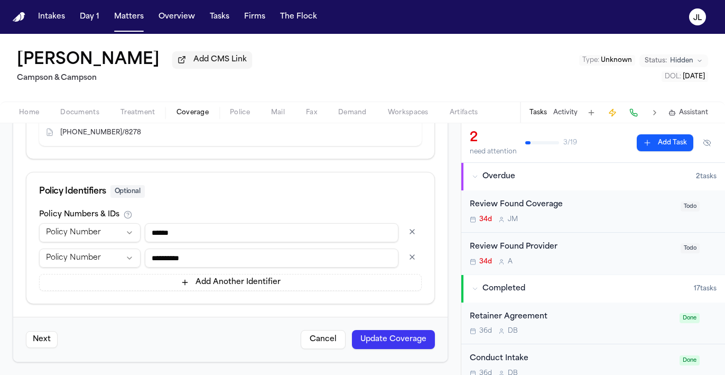
type input "**********"
click at [413, 340] on button "Update Coverage" at bounding box center [393, 339] width 83 height 19
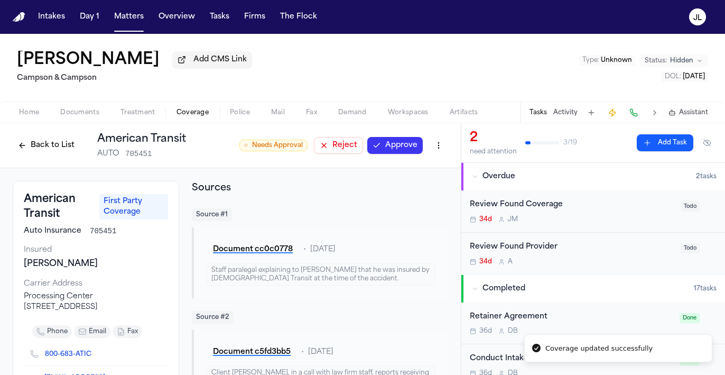
click at [402, 139] on button "Approve" at bounding box center [394, 145] width 55 height 17
click at [43, 145] on button "Back to List" at bounding box center [46, 145] width 67 height 17
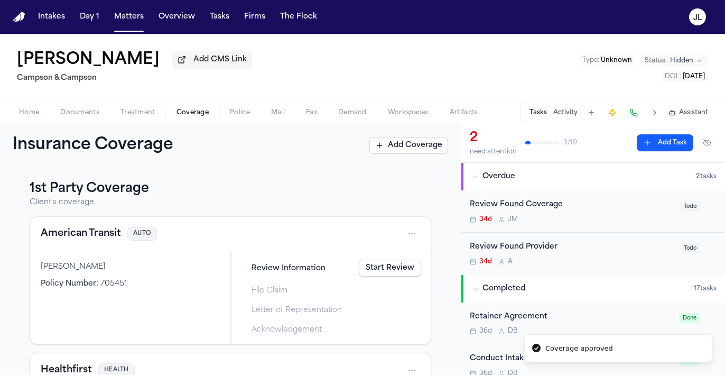
click at [403, 265] on link "Start Review" at bounding box center [390, 267] width 62 height 17
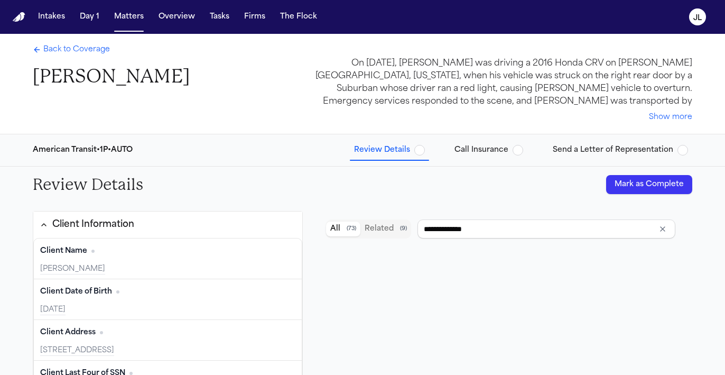
click at [573, 193] on button "Mark as Complete" at bounding box center [649, 184] width 86 height 19
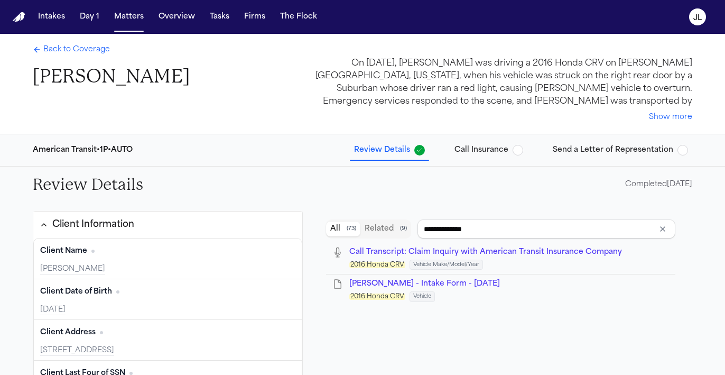
click at [52, 48] on span "Back to Coverage" at bounding box center [76, 49] width 67 height 11
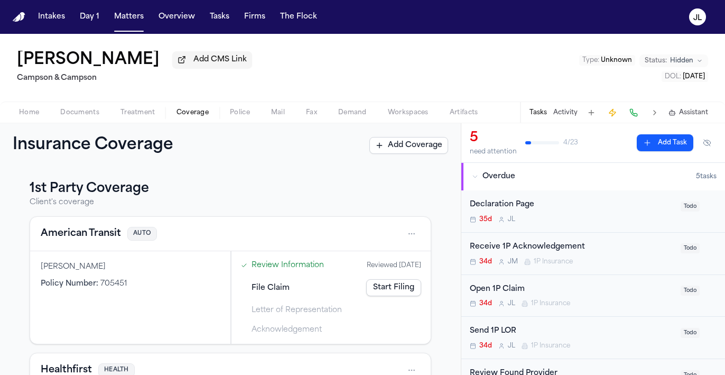
click at [399, 294] on link "Start Filing" at bounding box center [393, 287] width 55 height 17
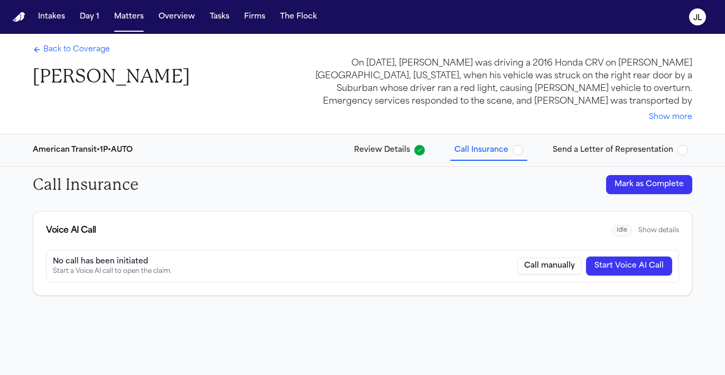
click at [573, 180] on button "Mark as Complete" at bounding box center [649, 184] width 86 height 19
click at [71, 48] on span "Back to Coverage" at bounding box center [76, 49] width 67 height 11
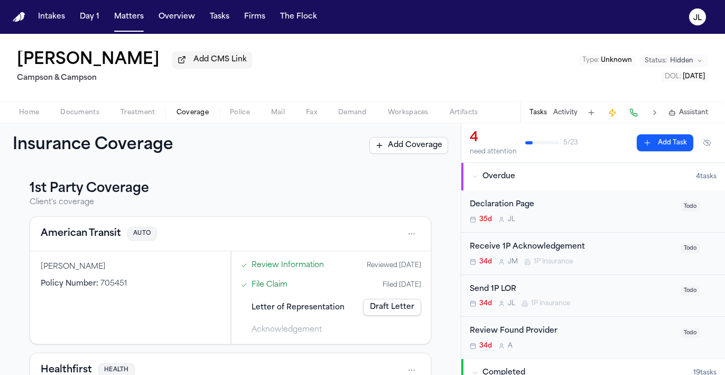
click at [98, 240] on button "American Transit" at bounding box center [81, 233] width 80 height 15
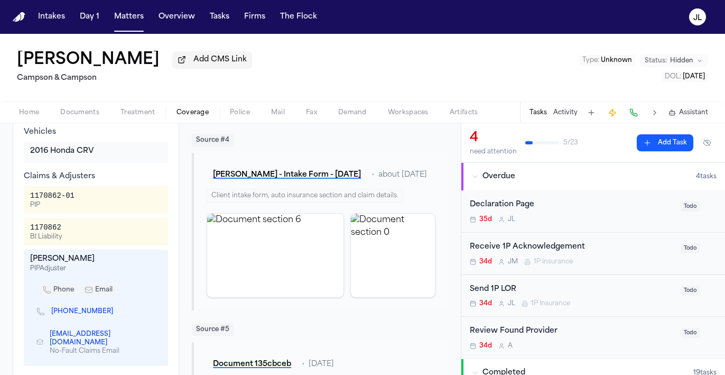
scroll to position [446, 0]
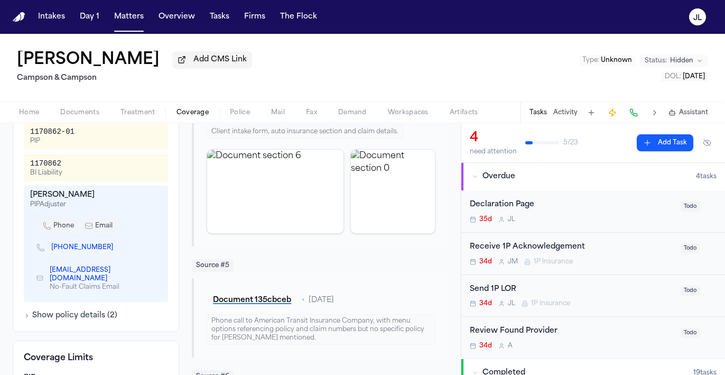
click at [115, 244] on icon "Copy to clipboard" at bounding box center [118, 247] width 6 height 6
click at [573, 114] on button at bounding box center [633, 112] width 15 height 15
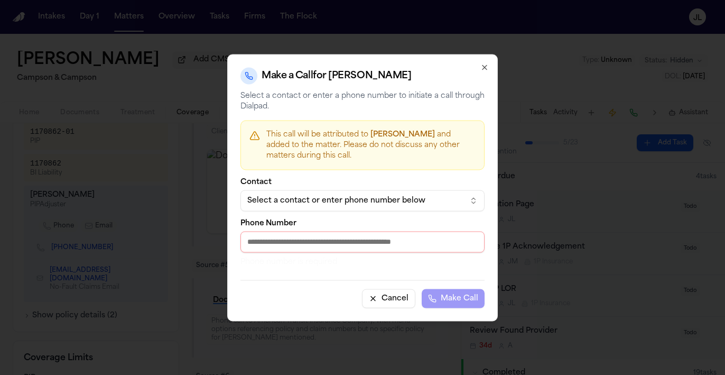
click at [355, 240] on input "Phone Number" at bounding box center [362, 241] width 244 height 21
paste input "**********"
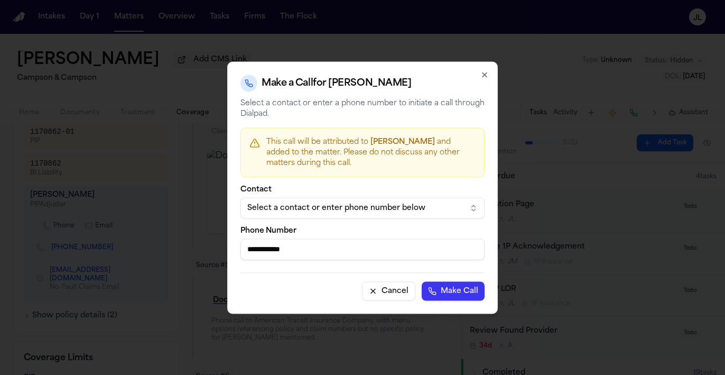
type input "**********"
click at [448, 290] on button "Make Call" at bounding box center [453, 290] width 63 height 19
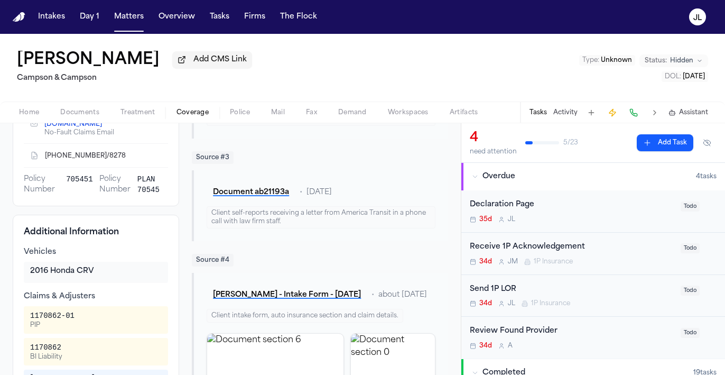
scroll to position [0, 0]
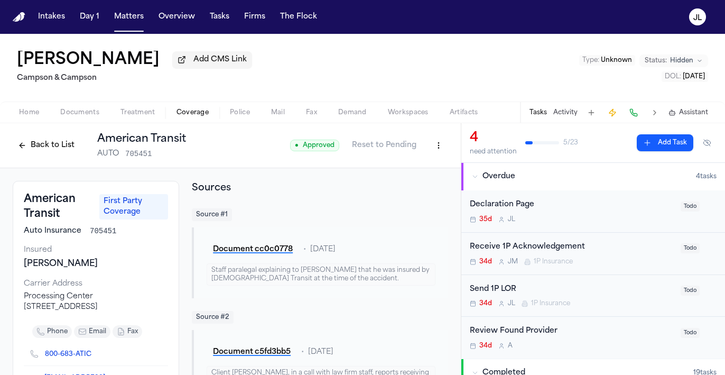
click at [73, 111] on span "Documents" at bounding box center [79, 112] width 39 height 8
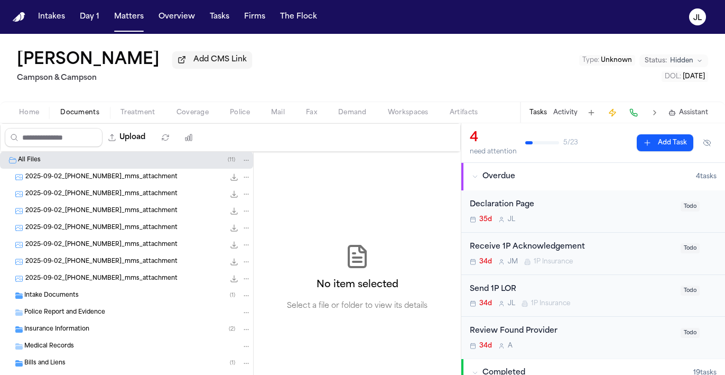
click at [52, 328] on span "Insurance Information" at bounding box center [56, 329] width 65 height 9
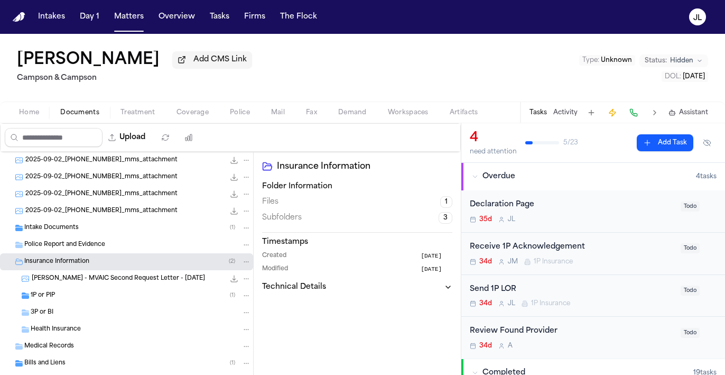
scroll to position [71, 0]
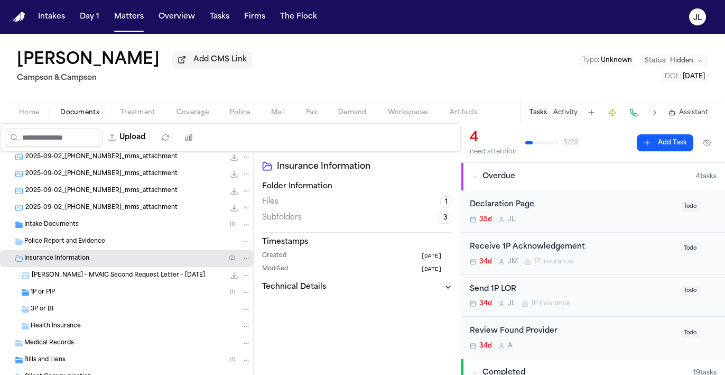
click at [63, 286] on div "1P or PIP ( 1 )" at bounding box center [126, 292] width 253 height 17
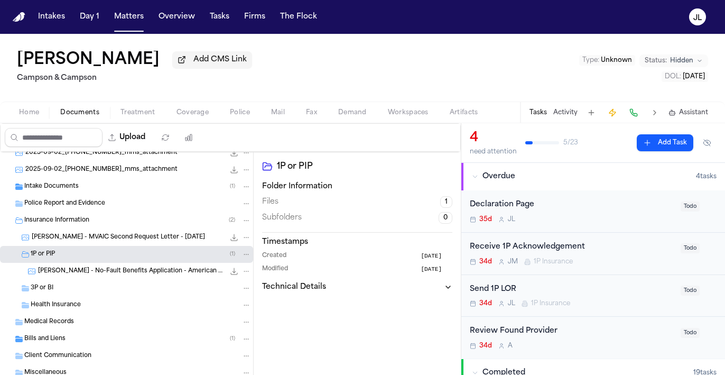
scroll to position [113, 0]
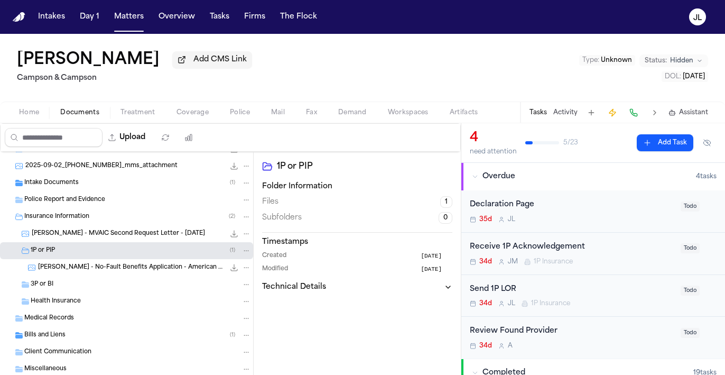
click at [71, 263] on div "M. Tavarez - No-Fault Benefits Application - American Transit - 6.19.25 178.2 K…" at bounding box center [126, 267] width 253 height 17
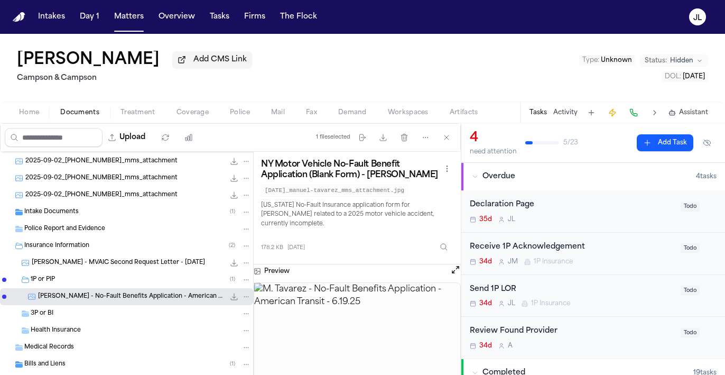
scroll to position [79, 0]
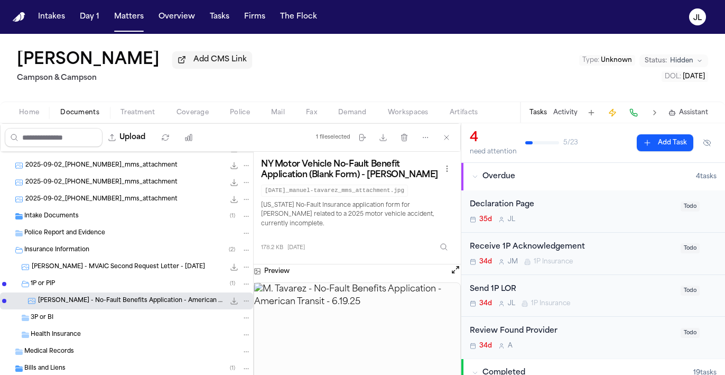
click at [458, 271] on button at bounding box center [455, 271] width 11 height 14
click at [458, 269] on button "Open preview" at bounding box center [455, 269] width 11 height 11
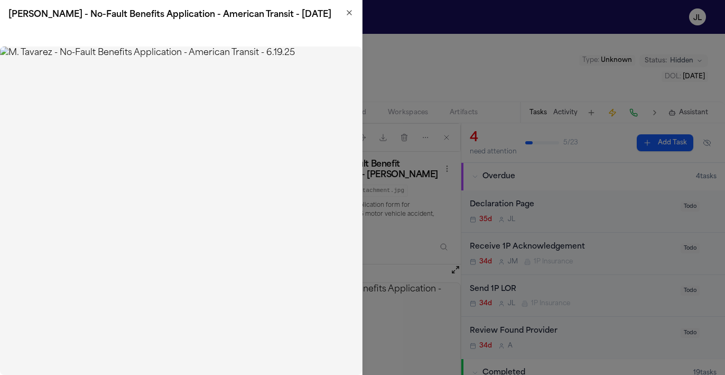
click at [354, 12] on div "M. Tavarez - No-Fault Benefits Application - American Transit - 6.19.25" at bounding box center [181, 15] width 362 height 30
click at [352, 12] on icon "button" at bounding box center [349, 12] width 8 height 8
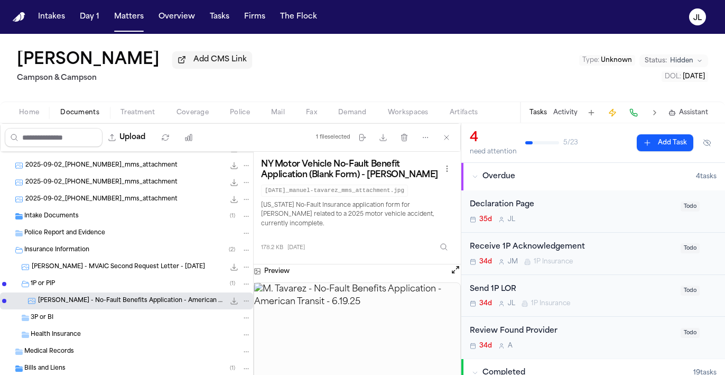
click at [190, 116] on span "Coverage" at bounding box center [192, 112] width 32 height 8
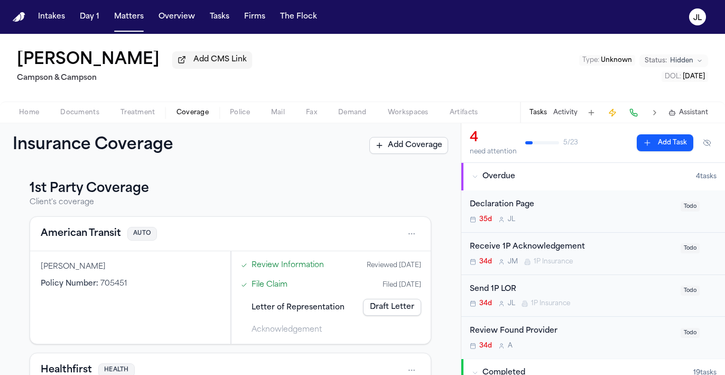
click at [107, 235] on button "American Transit" at bounding box center [81, 233] width 80 height 15
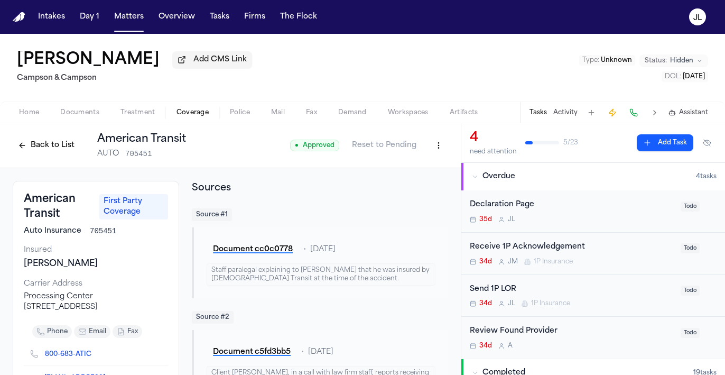
click at [22, 151] on button "Back to List" at bounding box center [46, 145] width 67 height 17
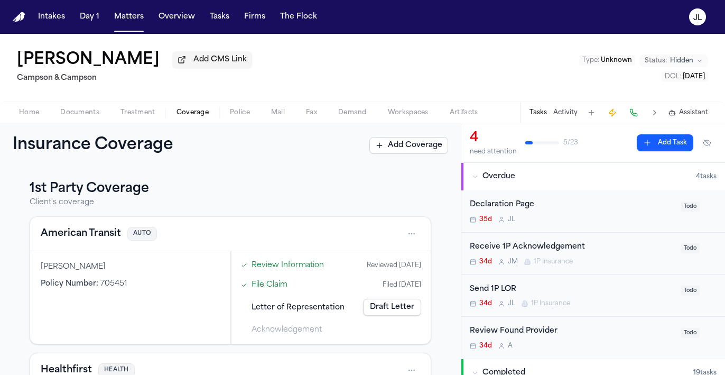
click at [76, 119] on span "button" at bounding box center [80, 118] width 52 height 1
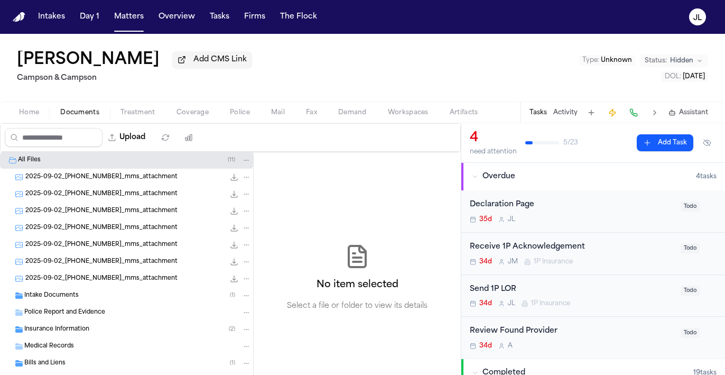
click at [35, 114] on span "Home" at bounding box center [29, 112] width 20 height 8
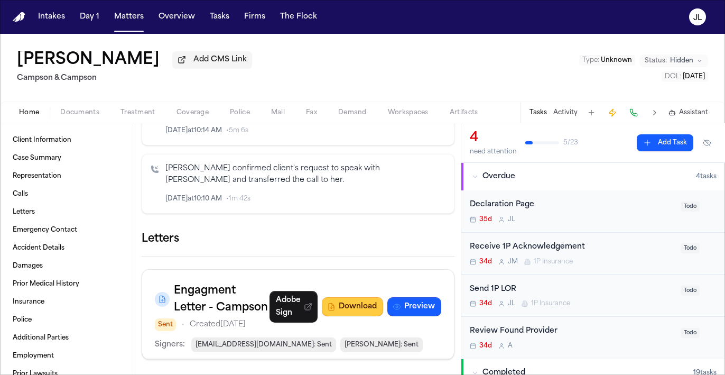
scroll to position [1601, 0]
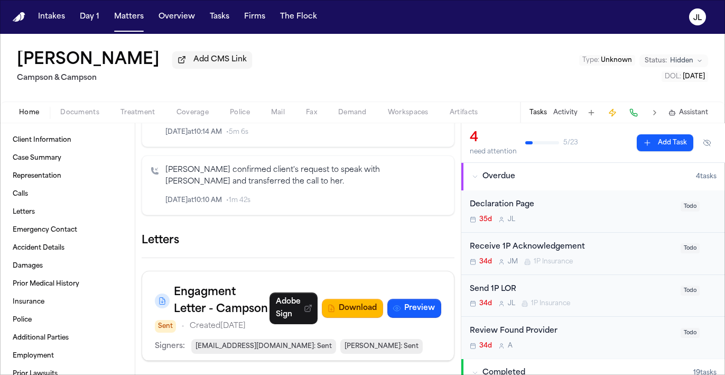
click at [454, 240] on icon "button" at bounding box center [454, 240] width 0 height 0
click at [447, 374] on div at bounding box center [362, 375] width 725 height 0
click at [190, 109] on button "Coverage" at bounding box center [192, 112] width 53 height 13
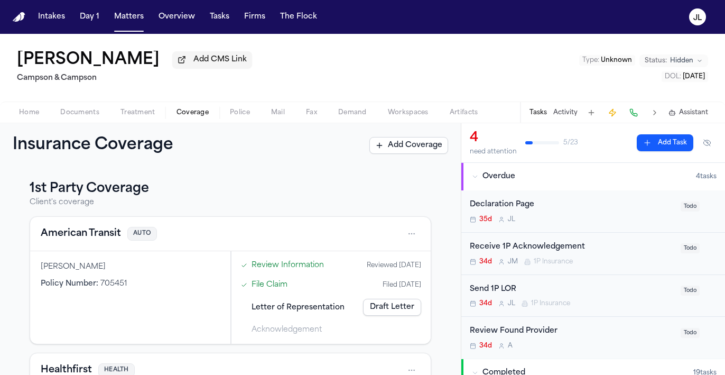
scroll to position [4, 0]
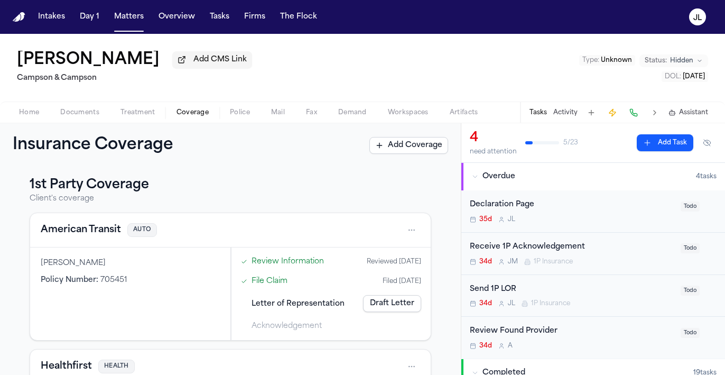
click at [95, 233] on button "American Transit" at bounding box center [81, 229] width 80 height 15
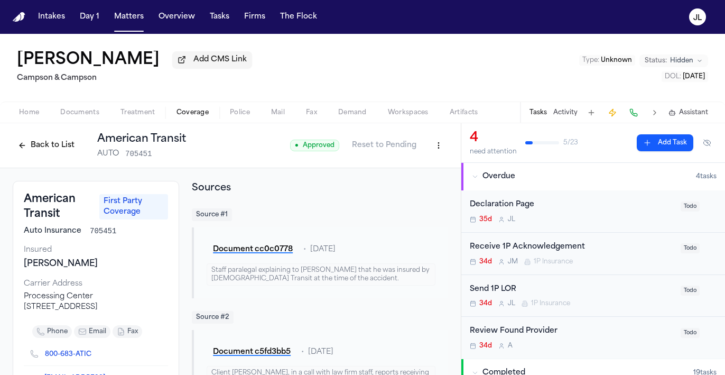
drag, startPoint x: 105, startPoint y: 305, endPoint x: 23, endPoint y: 302, distance: 81.4
click at [23, 302] on div "American Transit First Party Coverage Auto Insurance 705451 Insured Manuel Tava…" at bounding box center [96, 324] width 166 height 287
copy div "Processing Center 5 Broadway, Freeport, NY 11520"
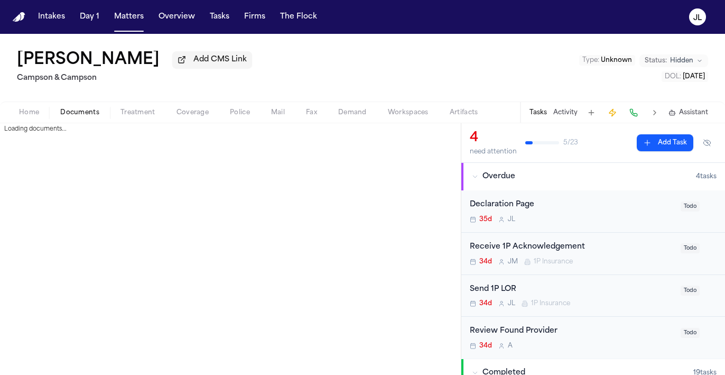
click at [79, 114] on span "Documents" at bounding box center [79, 112] width 39 height 8
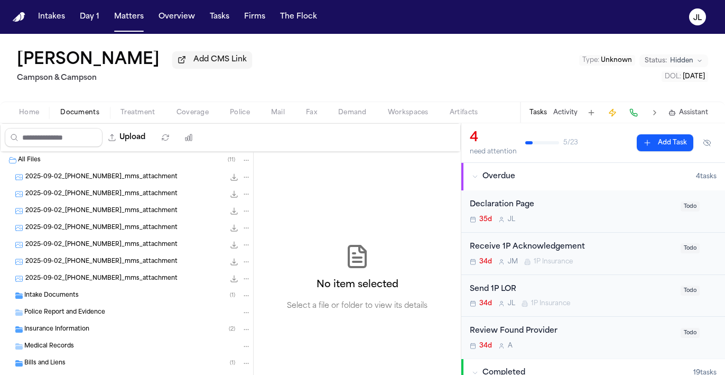
click at [29, 113] on span "Home" at bounding box center [29, 112] width 20 height 8
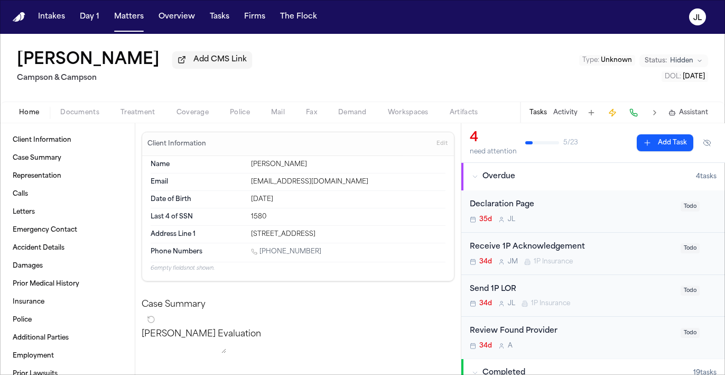
click at [208, 119] on button "Coverage" at bounding box center [192, 112] width 53 height 13
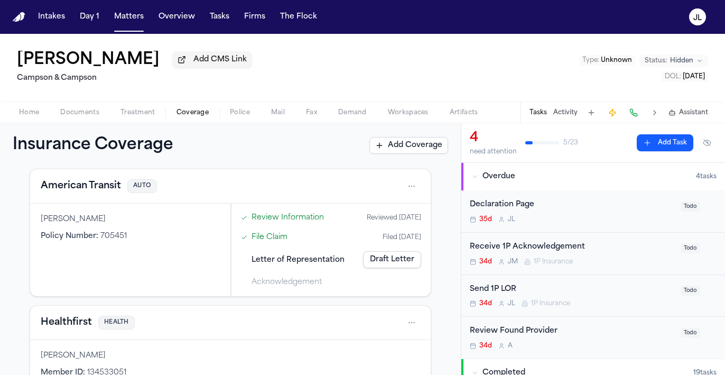
scroll to position [50, 0]
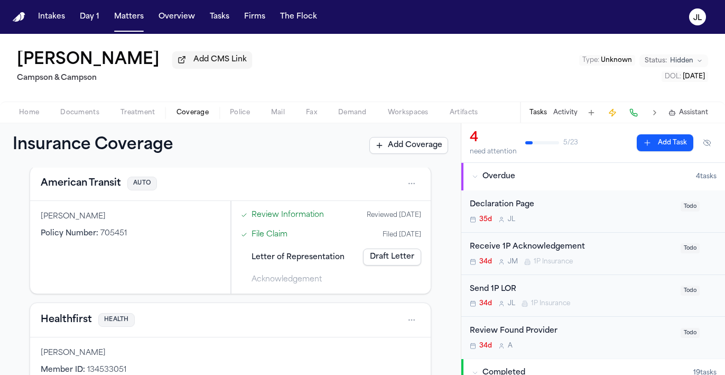
click at [91, 192] on div "American Transit AUTO" at bounding box center [230, 183] width 379 height 17
click at [82, 186] on button "American Transit" at bounding box center [81, 183] width 80 height 15
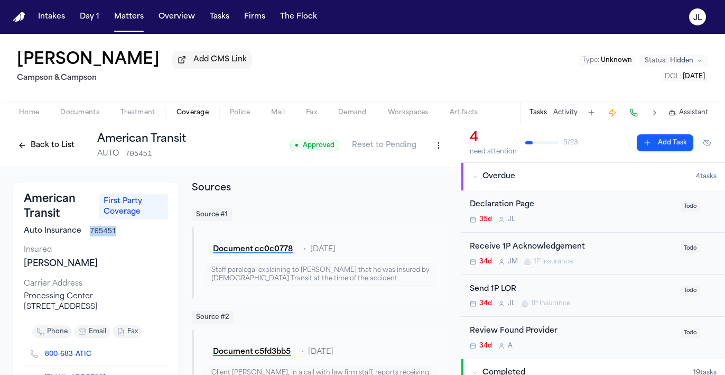
drag, startPoint x: 116, startPoint y: 231, endPoint x: 89, endPoint y: 231, distance: 26.9
click at [89, 231] on div "Auto Insurance 705451" at bounding box center [96, 231] width 144 height 11
copy span "705451"
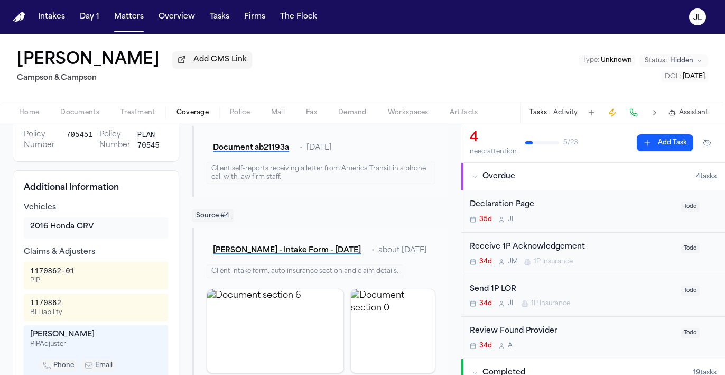
scroll to position [346, 0]
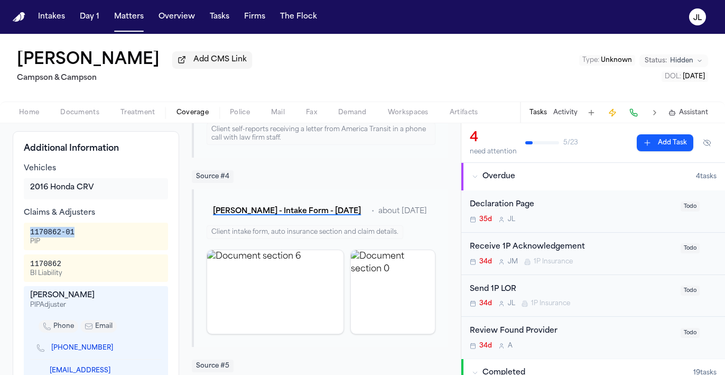
drag, startPoint x: 79, startPoint y: 226, endPoint x: 25, endPoint y: 225, distance: 53.9
click at [25, 225] on div "1170862-01 PIP" at bounding box center [96, 235] width 144 height 27
copy div "1170862-01"
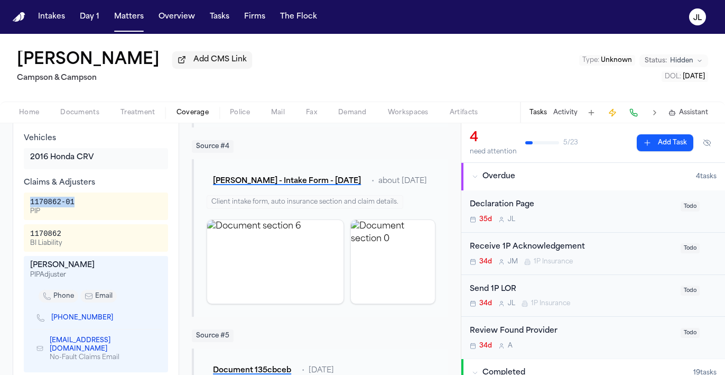
scroll to position [386, 0]
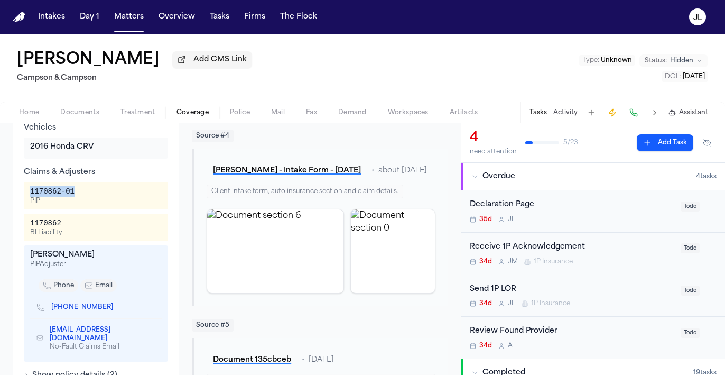
drag, startPoint x: 95, startPoint y: 252, endPoint x: 29, endPoint y: 249, distance: 66.7
click at [29, 249] on div "Shaquille Grizzle PIP Adjuster phone email (212) 857-8200 nfmails@american-tran…" at bounding box center [96, 303] width 144 height 116
copy div "Shaquille Grizzle"
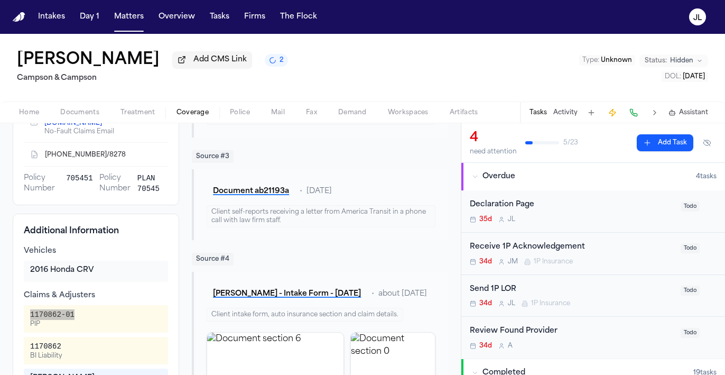
scroll to position [0, 0]
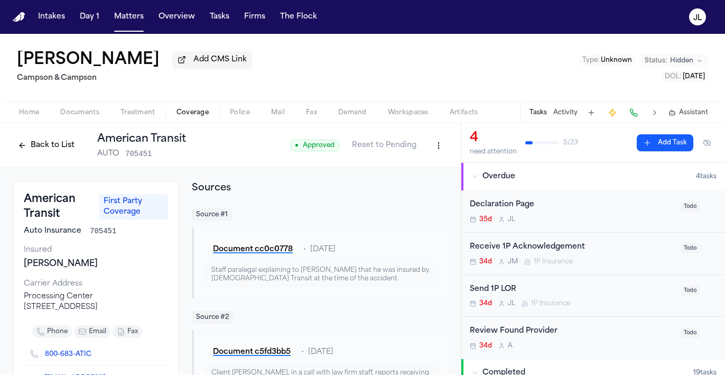
click at [78, 122] on div "Home Documents Treatment Coverage Police Mail Fax Demand Workspaces Artifacts T…" at bounding box center [362, 111] width 725 height 21
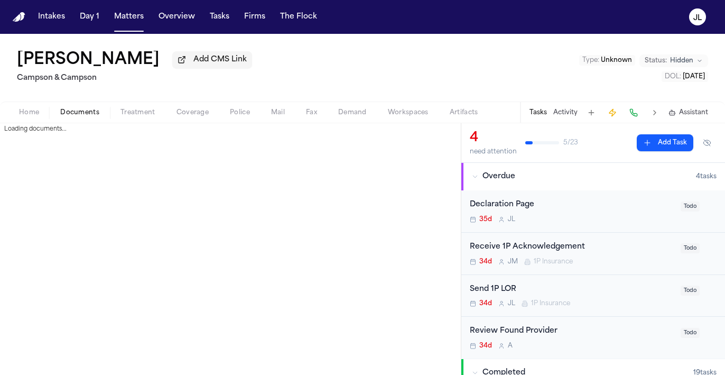
click at [78, 117] on span "Documents" at bounding box center [79, 112] width 39 height 8
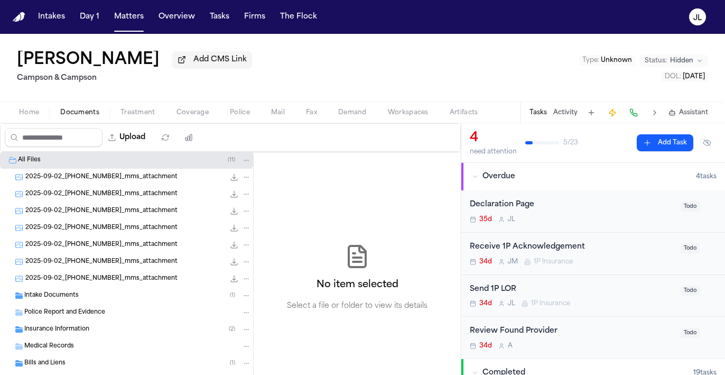
scroll to position [57, 0]
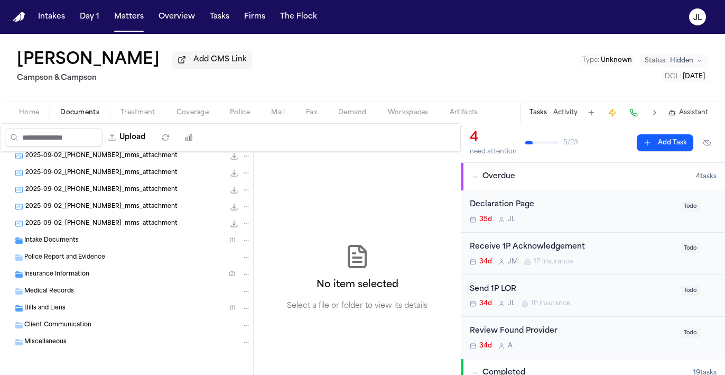
click at [24, 111] on span "Home" at bounding box center [29, 112] width 20 height 8
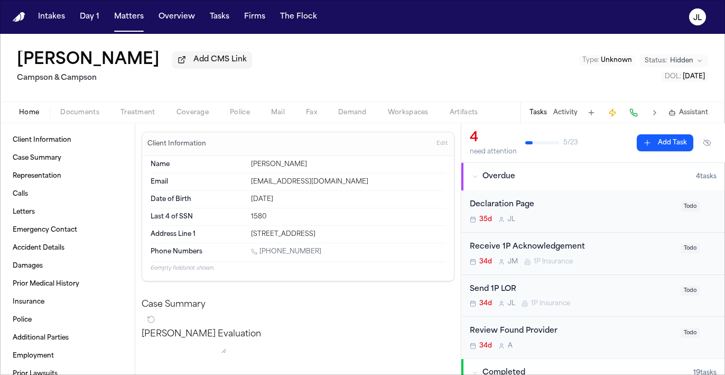
click at [148, 117] on span "Treatment" at bounding box center [137, 112] width 35 height 8
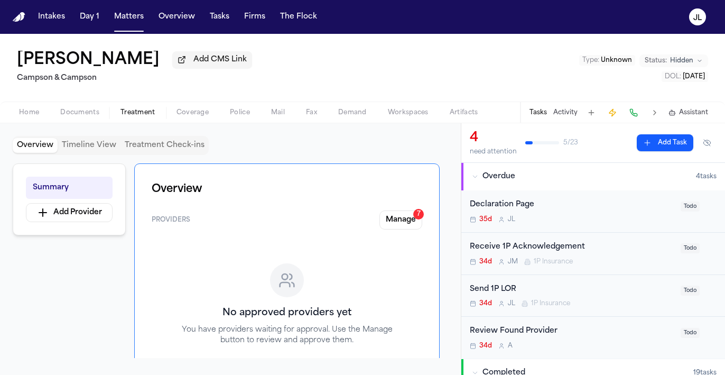
click at [78, 119] on span "button" at bounding box center [80, 118] width 52 height 1
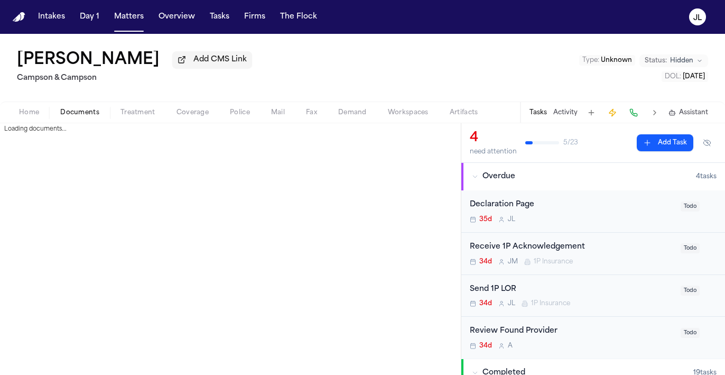
click at [33, 119] on span "button" at bounding box center [29, 118] width 33 height 1
click at [86, 111] on span "Documents" at bounding box center [79, 112] width 39 height 8
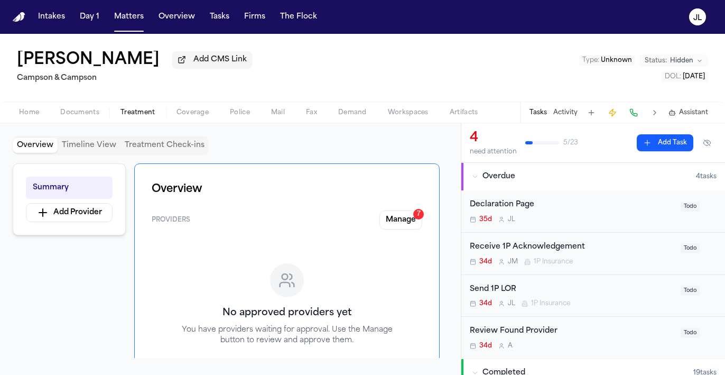
click at [120, 115] on span "Treatment" at bounding box center [137, 112] width 35 height 8
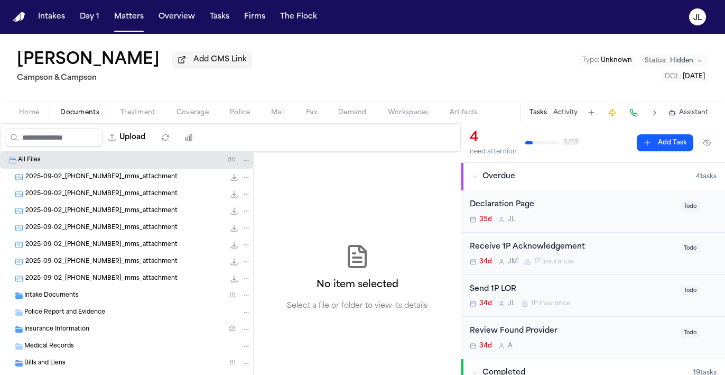
click at [77, 117] on span "Documents" at bounding box center [79, 112] width 39 height 8
click at [50, 114] on button "Documents" at bounding box center [80, 112] width 60 height 13
click at [39, 114] on button "Home" at bounding box center [28, 112] width 41 height 13
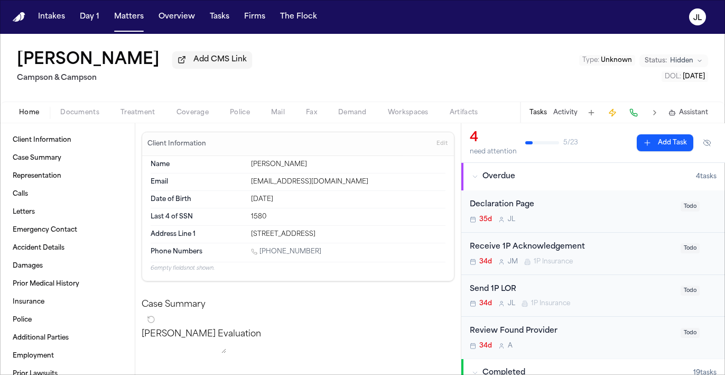
click at [139, 114] on span "Treatment" at bounding box center [137, 112] width 35 height 8
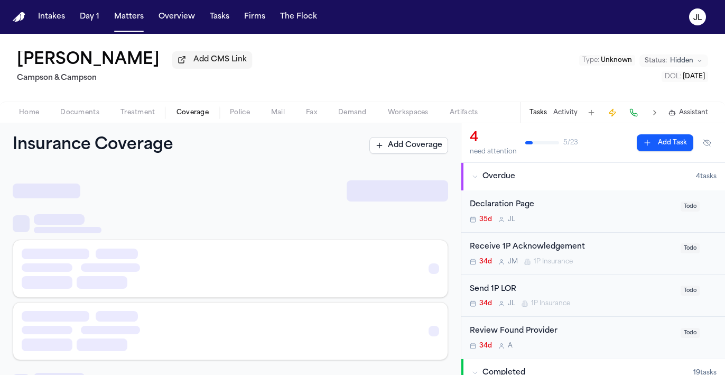
click at [181, 114] on span "Coverage" at bounding box center [192, 112] width 32 height 8
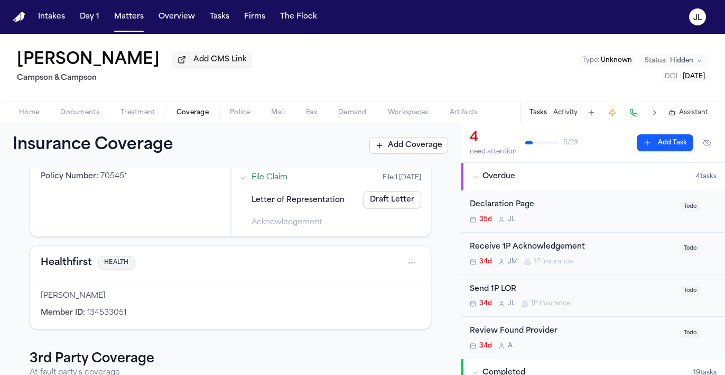
scroll to position [12, 0]
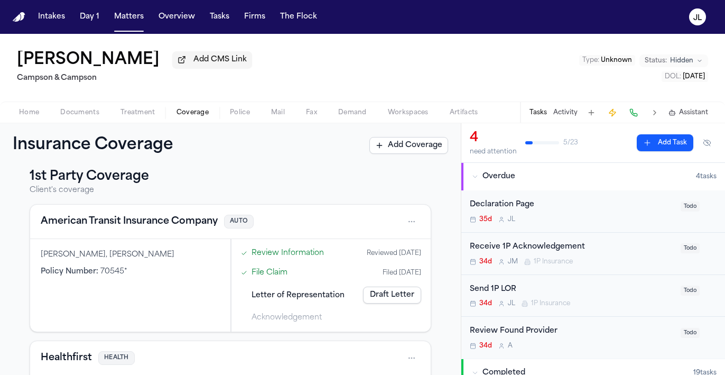
click at [116, 229] on button "American Transit Insurance Company" at bounding box center [129, 221] width 177 height 15
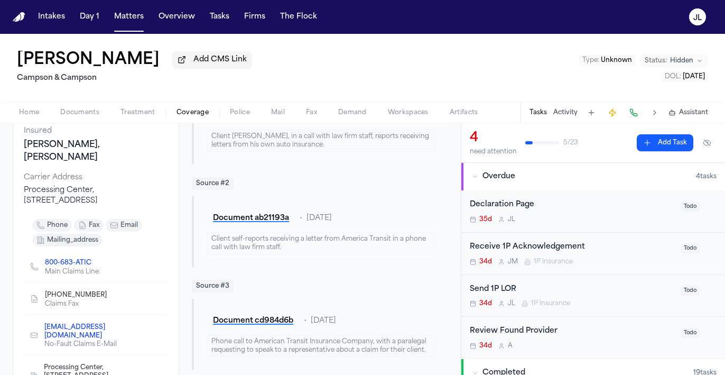
scroll to position [134, 0]
click at [109, 291] on icon "Copy to clipboard" at bounding box center [112, 294] width 6 height 6
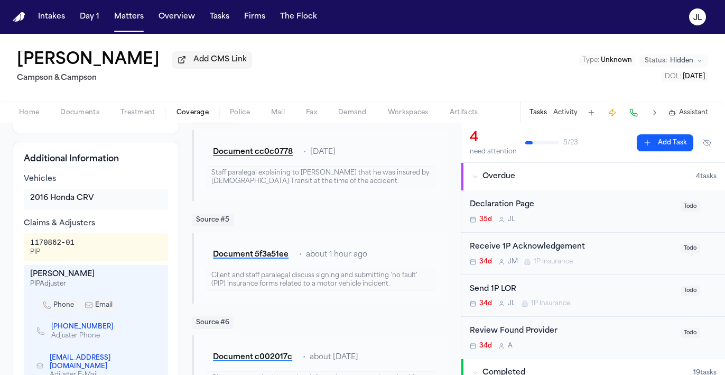
scroll to position [436, 0]
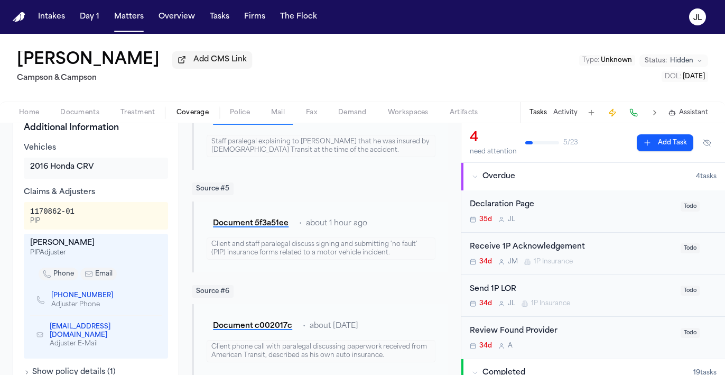
click at [116, 295] on icon "Copy to clipboard" at bounding box center [118, 297] width 4 height 4
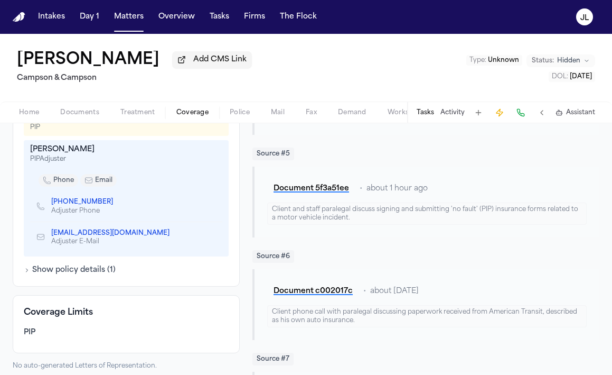
scroll to position [464, 0]
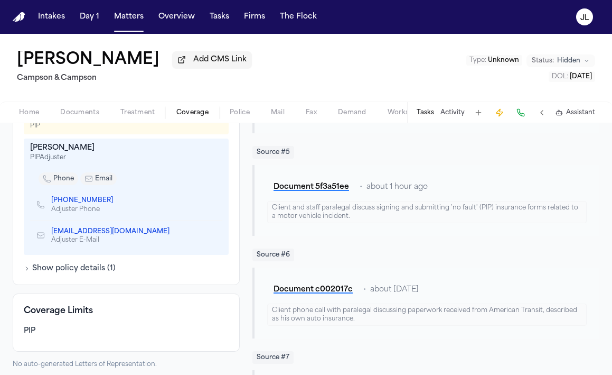
click at [117, 202] on icon "Copy to clipboard" at bounding box center [119, 200] width 4 height 5
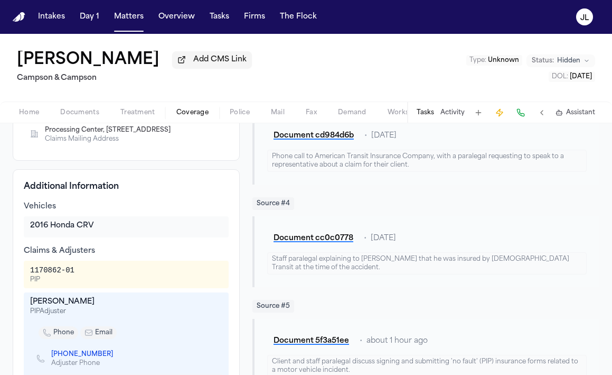
scroll to position [339, 0]
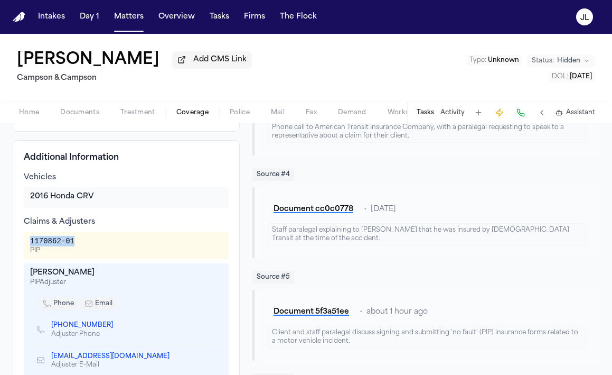
drag, startPoint x: 79, startPoint y: 244, endPoint x: 22, endPoint y: 244, distance: 57.6
click at [22, 244] on div "Additional Information Vehicles 2016 Honda CRV Claims & Adjusters 1170862-01 PI…" at bounding box center [126, 274] width 227 height 269
copy div "1170862-01"
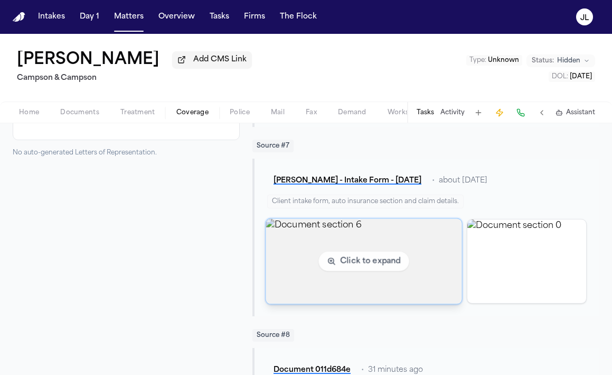
scroll to position [681, 0]
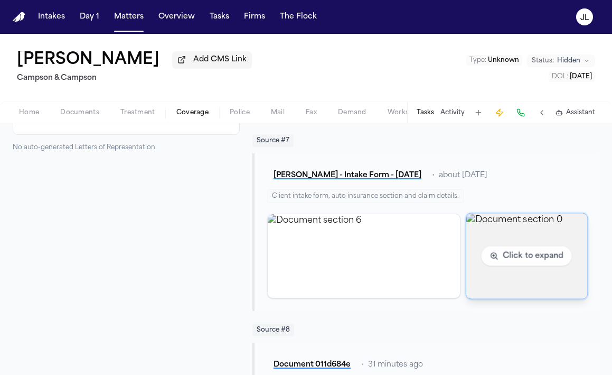
click at [534, 275] on img "View document section 0" at bounding box center [527, 255] width 121 height 85
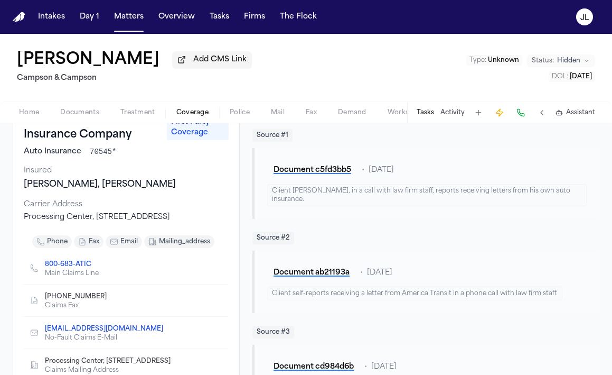
scroll to position [0, 0]
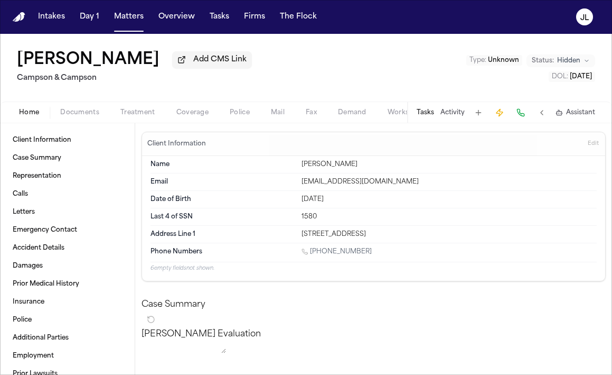
click at [45, 115] on button "Home" at bounding box center [28, 112] width 41 height 13
drag, startPoint x: 411, startPoint y: 237, endPoint x: 302, endPoint y: 240, distance: 108.9
click at [302, 238] on div "204 E 165 St. Bronx, NY 10456" at bounding box center [449, 234] width 295 height 8
drag, startPoint x: 366, startPoint y: 254, endPoint x: 311, endPoint y: 257, distance: 55.1
click at [311, 257] on div "1 (929) 404-8461" at bounding box center [449, 252] width 295 height 10
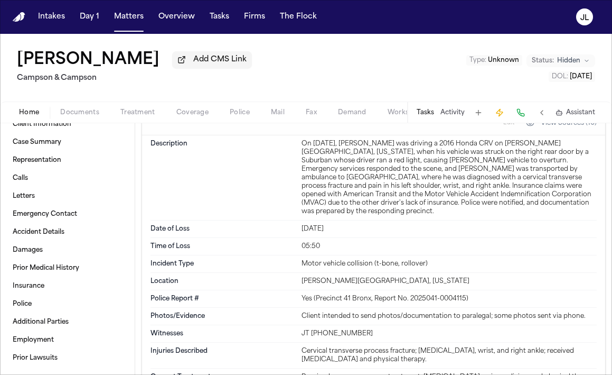
scroll to position [1894, 0]
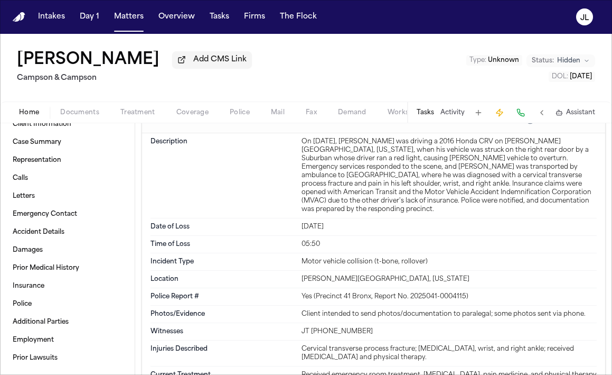
click at [71, 117] on span "Documents" at bounding box center [79, 112] width 39 height 8
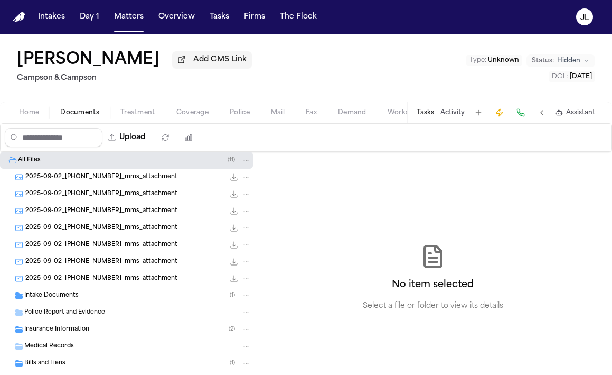
click at [62, 320] on div "Police Report and Evidence" at bounding box center [126, 312] width 253 height 17
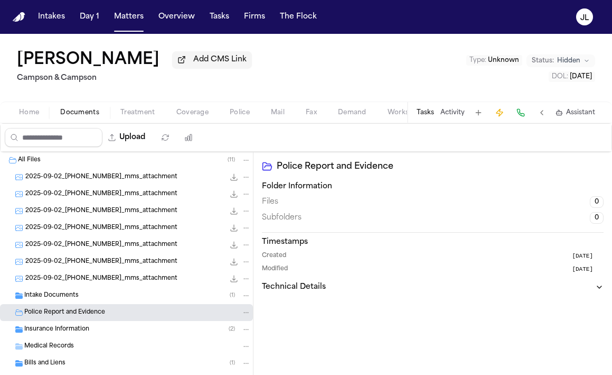
scroll to position [57, 0]
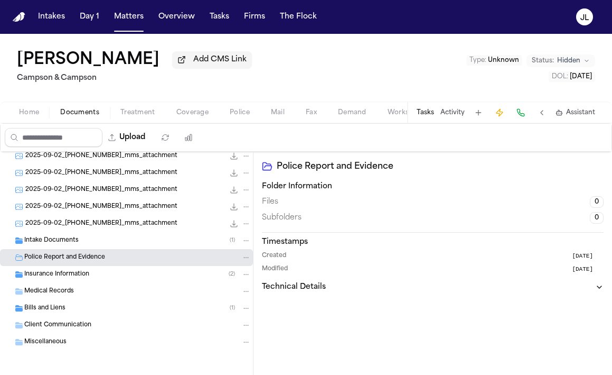
click at [32, 116] on span "Home" at bounding box center [29, 112] width 20 height 8
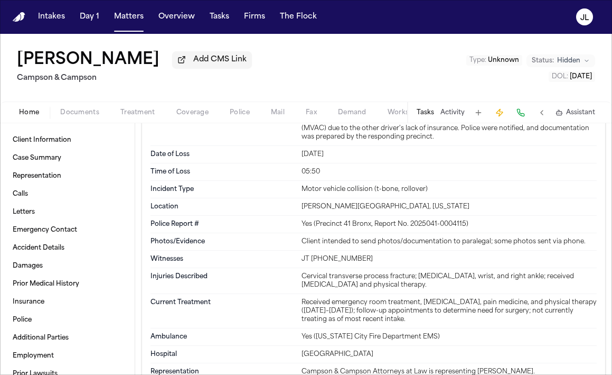
scroll to position [1819, 0]
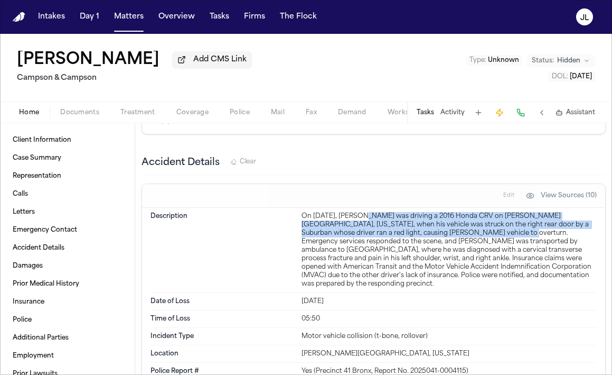
drag, startPoint x: 436, startPoint y: 237, endPoint x: 360, endPoint y: 220, distance: 77.4
click at [360, 220] on div "On June 19, 2025, Manuel Tavarez was driving a 2016 Honda CRV on Bruckner Boule…" at bounding box center [449, 250] width 295 height 76
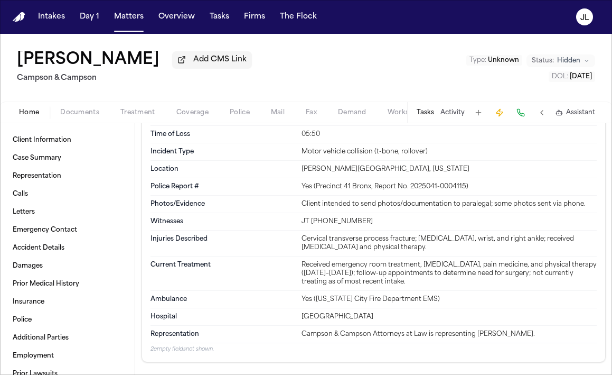
scroll to position [2005, 0]
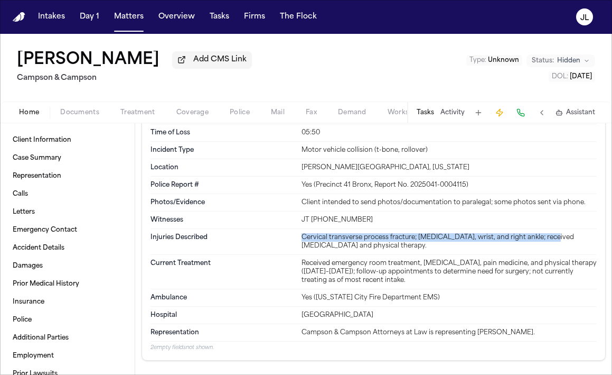
drag, startPoint x: 302, startPoint y: 233, endPoint x: 543, endPoint y: 230, distance: 241.0
click at [543, 233] on div "Cervical transverse process fracture; pain in left shoulder, wrist, and right a…" at bounding box center [449, 241] width 295 height 17
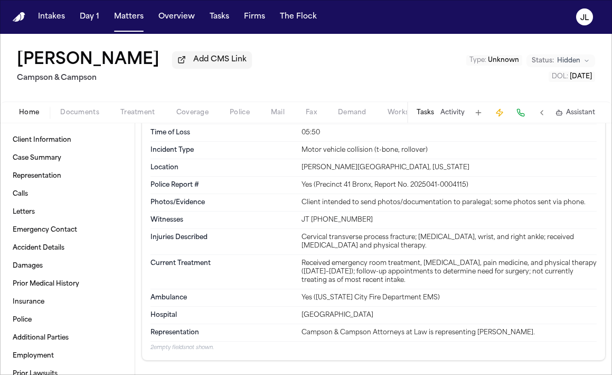
click at [547, 233] on div "Cervical transverse process fracture; pain in left shoulder, wrist, and right a…" at bounding box center [449, 241] width 295 height 17
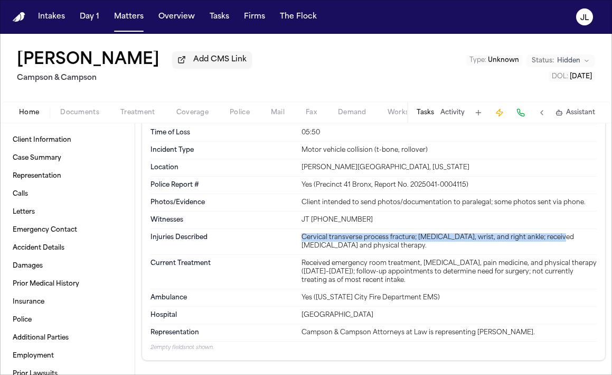
drag, startPoint x: 547, startPoint y: 231, endPoint x: 312, endPoint y: 232, distance: 235.7
click at [312, 233] on div "Cervical transverse process fracture; pain in left shoulder, wrist, and right a…" at bounding box center [449, 241] width 295 height 17
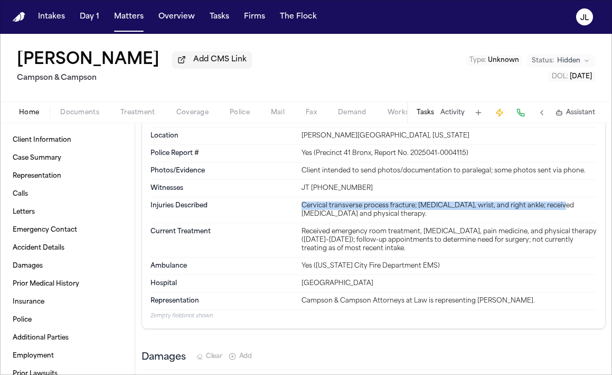
scroll to position [2043, 0]
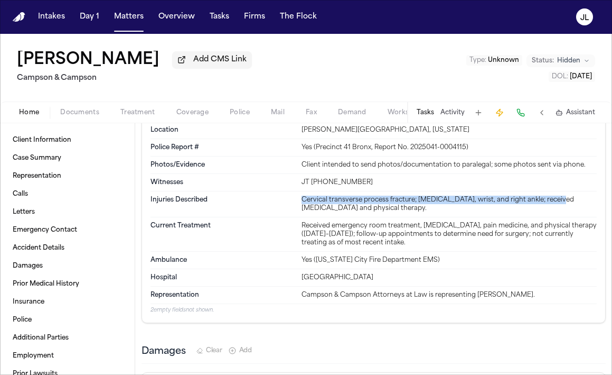
click at [132, 117] on span "Treatment" at bounding box center [137, 112] width 35 height 8
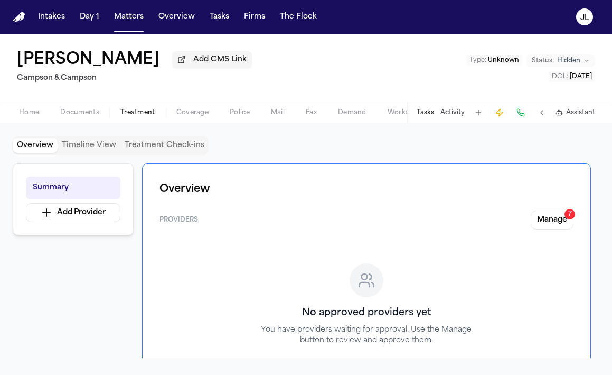
click at [66, 116] on span "Documents" at bounding box center [79, 112] width 39 height 8
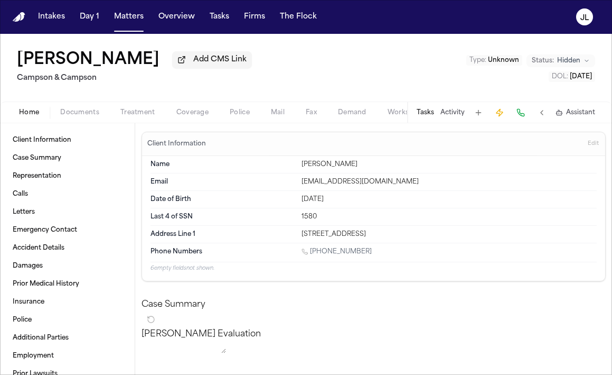
click at [25, 110] on span "Home" at bounding box center [29, 112] width 20 height 8
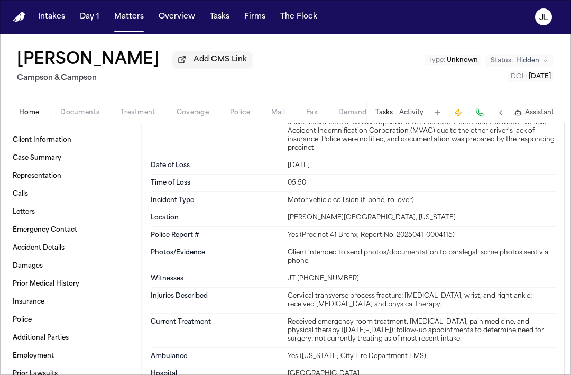
scroll to position [2017, 0]
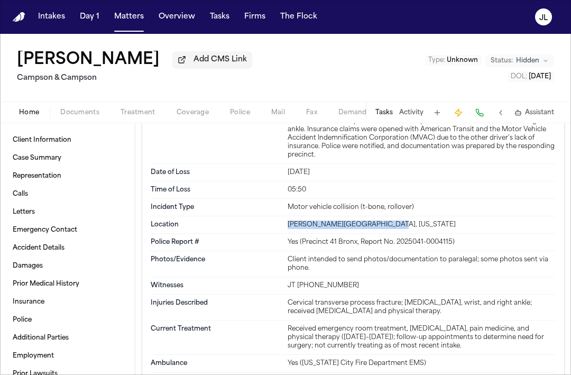
drag, startPoint x: 384, startPoint y: 171, endPoint x: 287, endPoint y: 169, distance: 96.2
click at [287, 220] on div "Bruckner Boulevard, New York" at bounding box center [421, 224] width 268 height 8
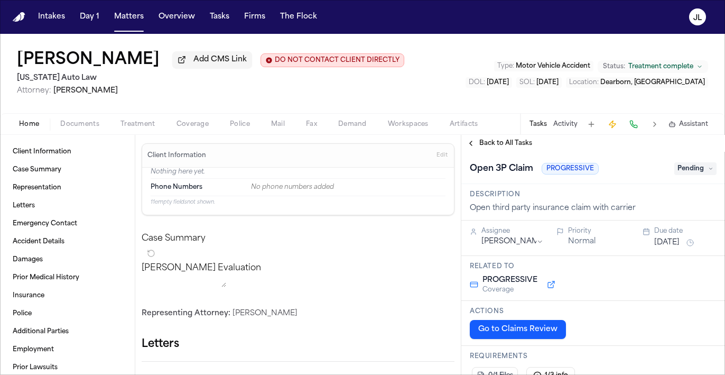
click at [76, 125] on span "Documents" at bounding box center [79, 124] width 39 height 8
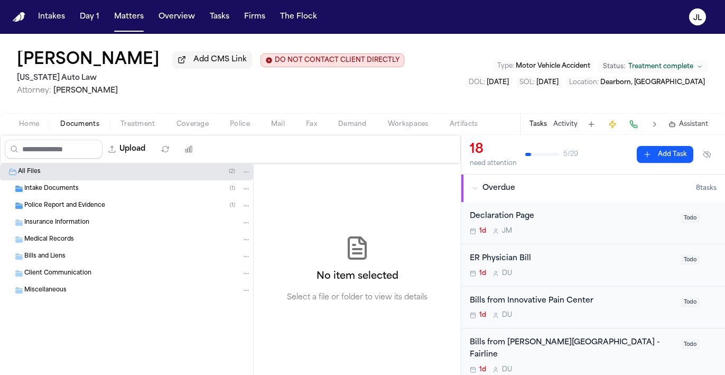
click at [81, 244] on div "Medical Records" at bounding box center [137, 240] width 227 height 10
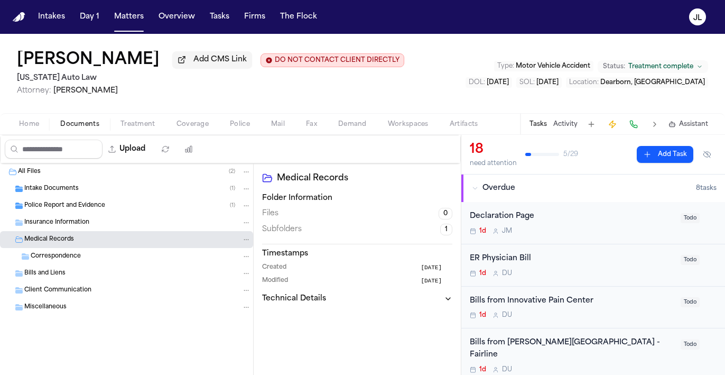
click at [81, 231] on div "Insurance Information" at bounding box center [126, 222] width 253 height 17
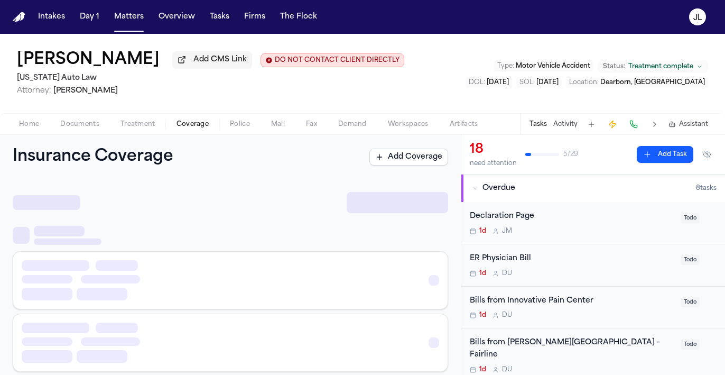
click at [176, 128] on span "Coverage" at bounding box center [192, 124] width 32 height 8
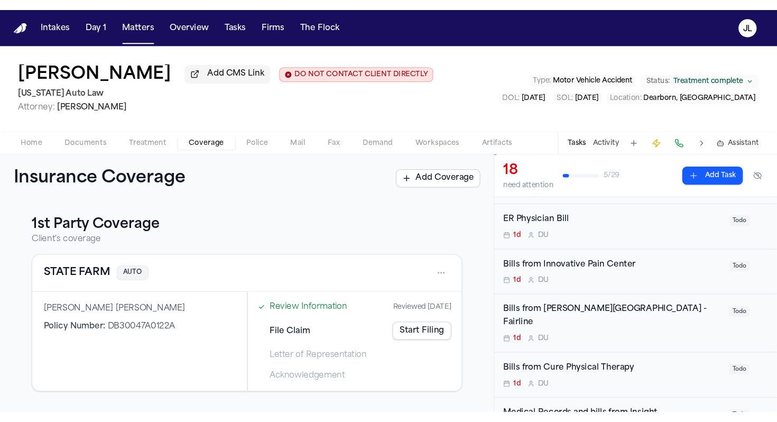
scroll to position [70, 0]
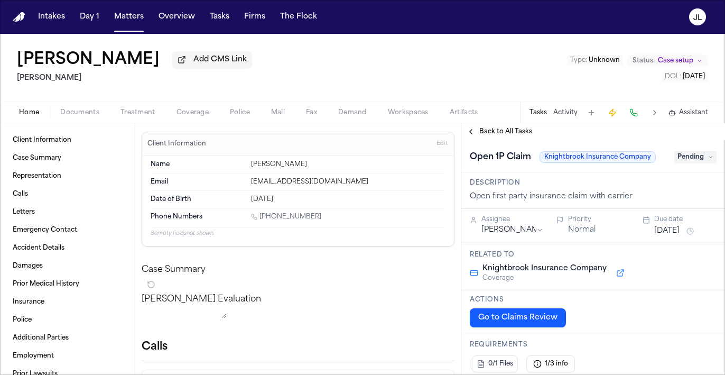
click at [203, 114] on span "Coverage" at bounding box center [192, 112] width 32 height 8
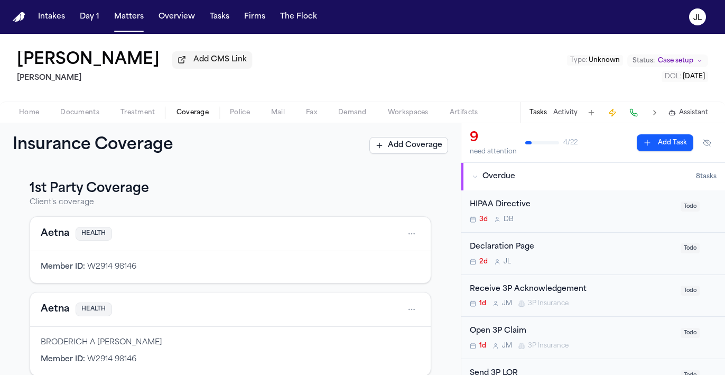
click at [23, 112] on span "Home" at bounding box center [29, 112] width 20 height 8
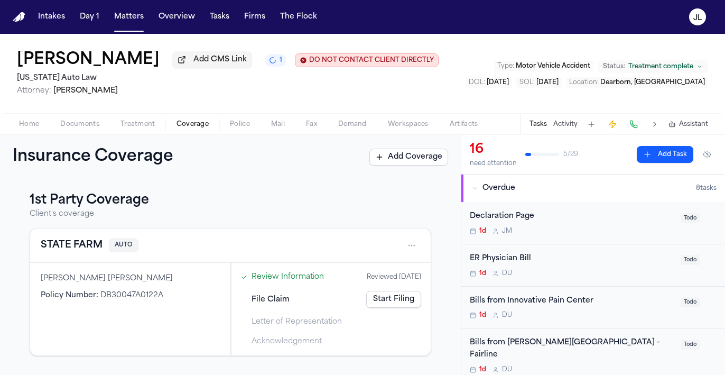
scroll to position [70, 0]
